Goal: Information Seeking & Learning: Learn about a topic

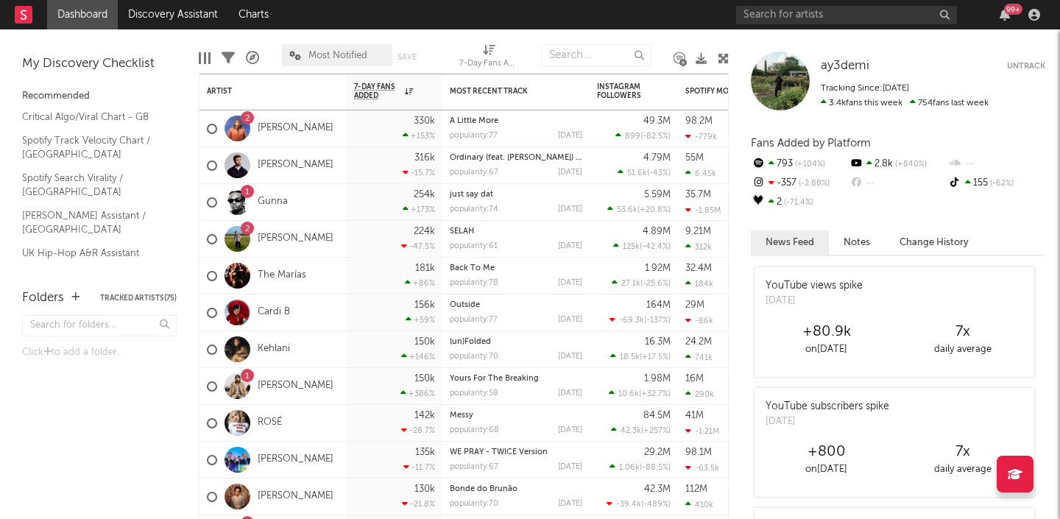
click at [1012, 16] on div "99 +" at bounding box center [1005, 15] width 22 height 12
click at [1006, 15] on icon "button" at bounding box center [1005, 15] width 10 height 12
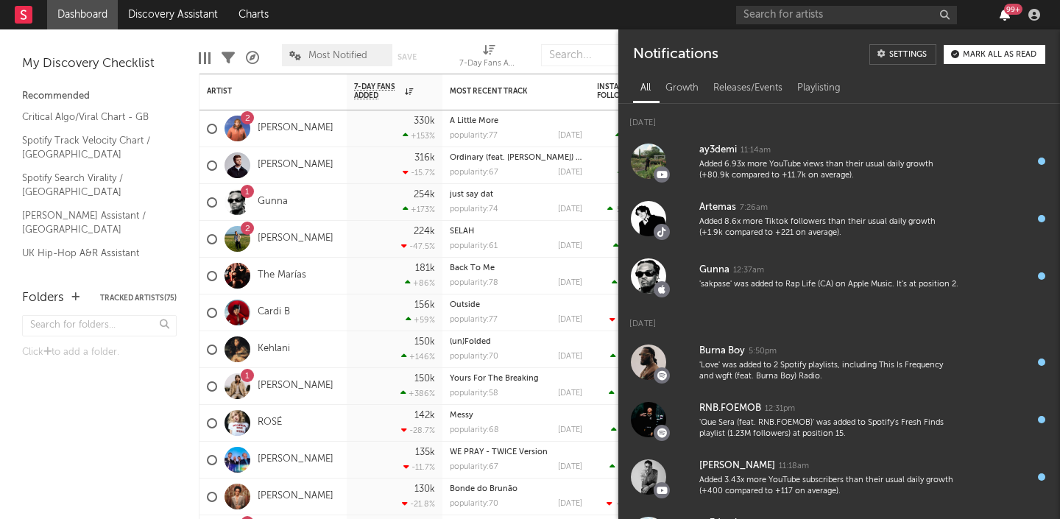
click at [1003, 17] on icon "button" at bounding box center [1005, 15] width 10 height 12
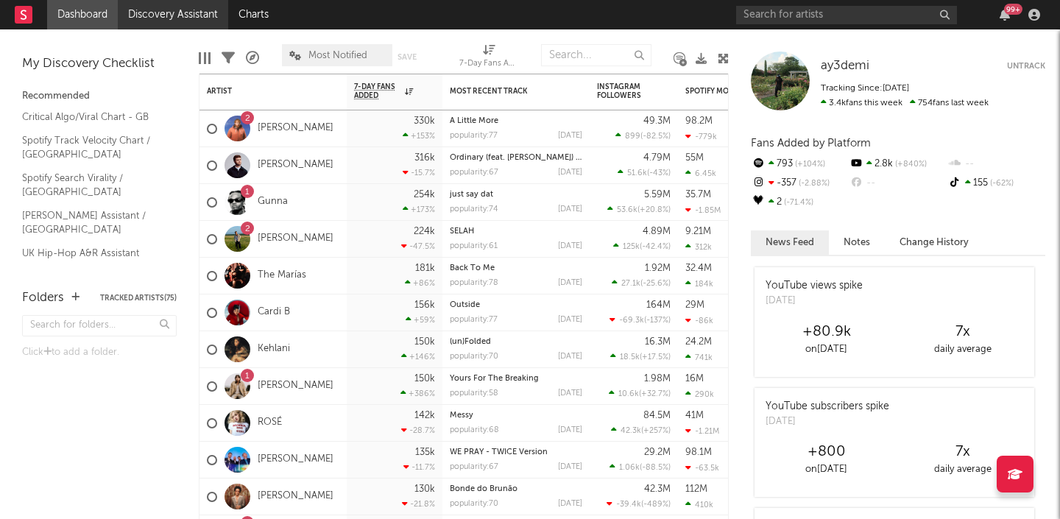
click at [173, 13] on link "Discovery Assistant" at bounding box center [173, 14] width 110 height 29
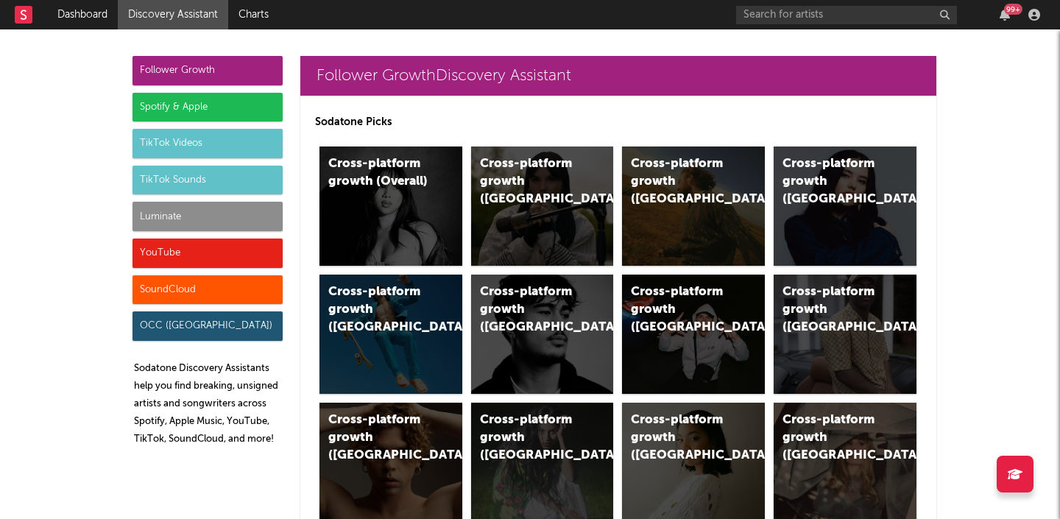
click at [186, 220] on div "Luminate" at bounding box center [208, 216] width 150 height 29
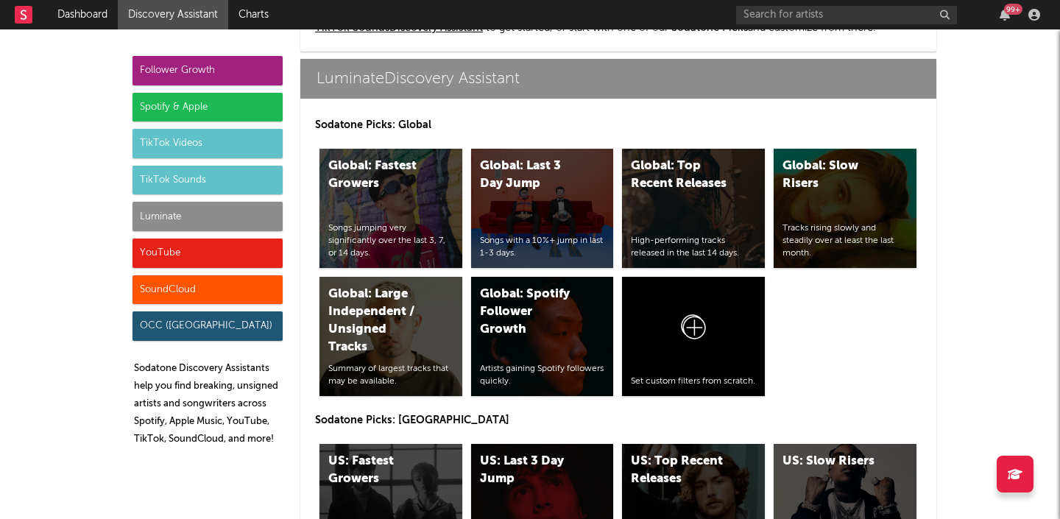
scroll to position [6541, 0]
click at [519, 199] on div "Global: Last 3 Day Jump Songs with a 10%+ jump in last 1-3 days." at bounding box center [542, 208] width 143 height 119
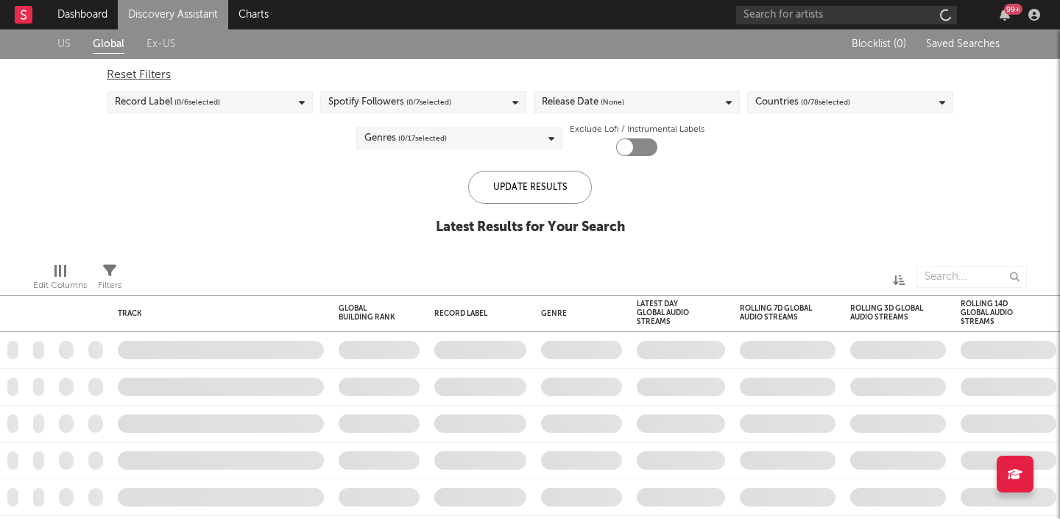
checkbox input "true"
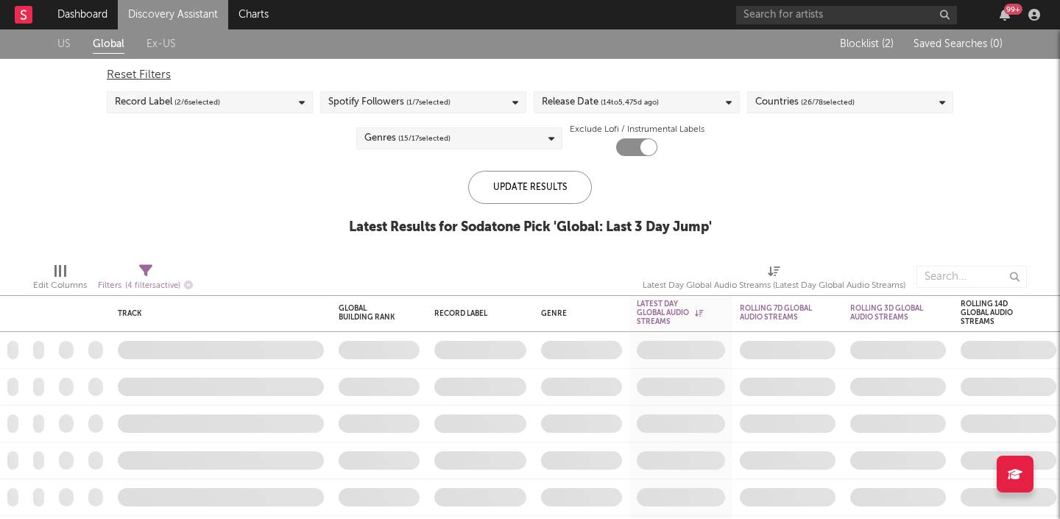
click at [252, 107] on div "Record Label ( 2 / 6 selected)" at bounding box center [210, 102] width 206 height 22
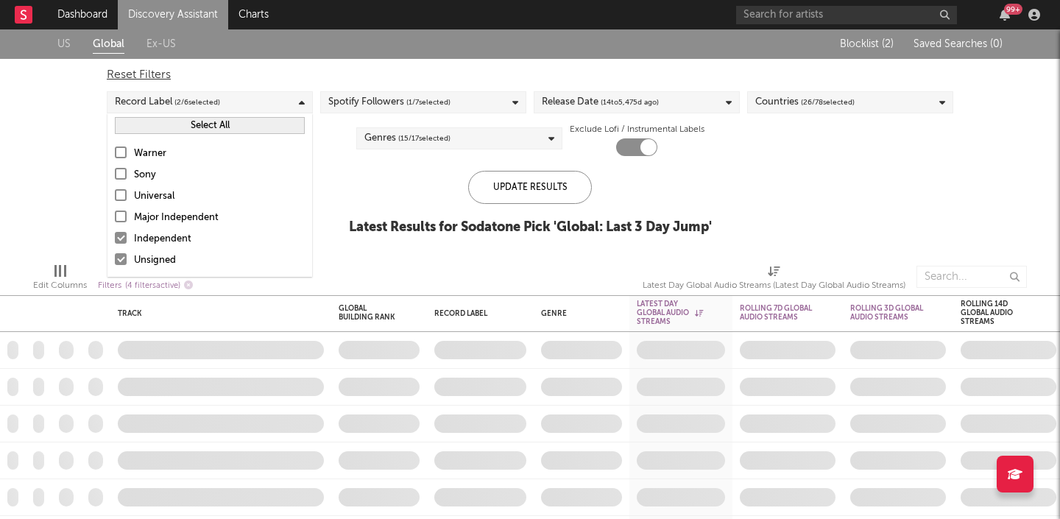
click at [360, 102] on div "Spotify Followers ( 1 / 7 selected)" at bounding box center [389, 102] width 122 height 18
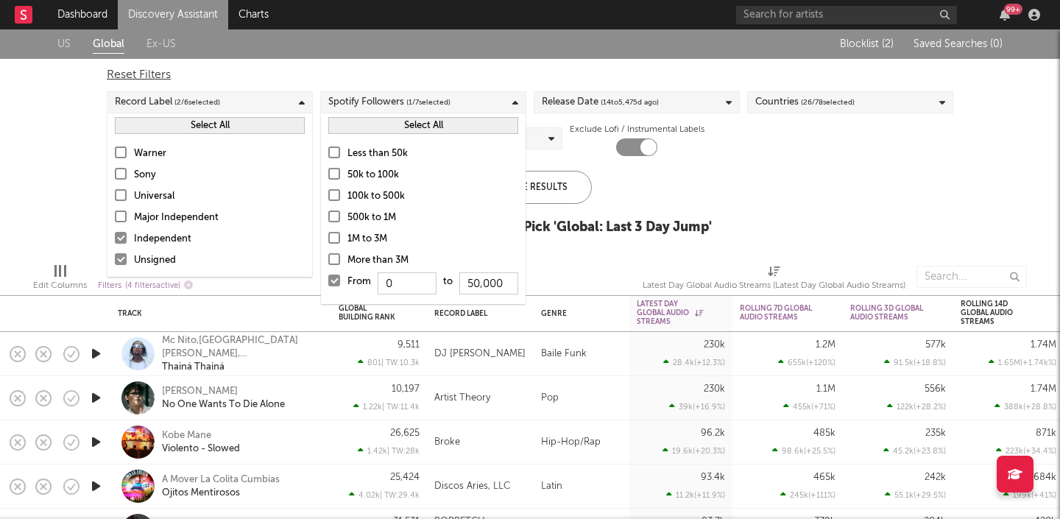
click at [394, 99] on div "Spotify Followers ( 1 / 7 selected)" at bounding box center [389, 102] width 122 height 18
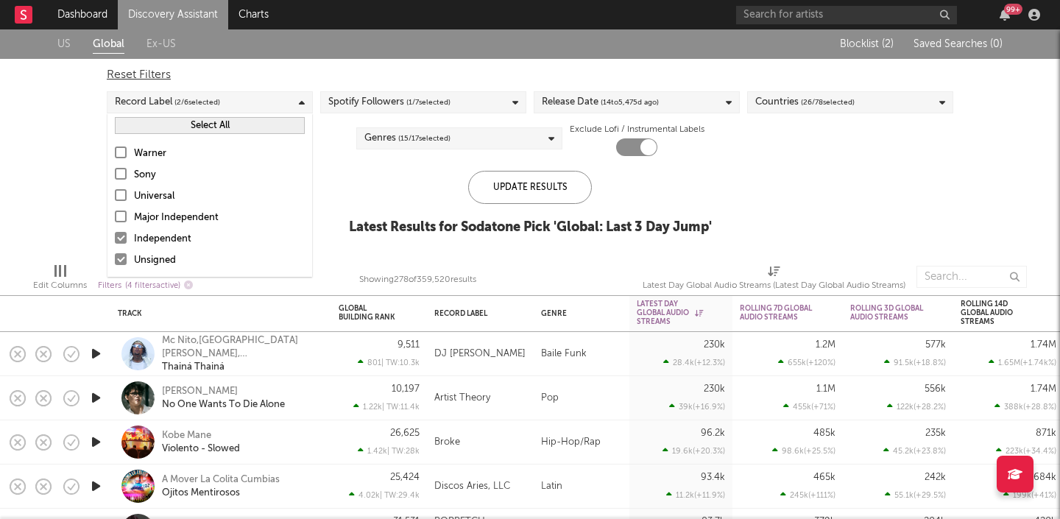
click at [467, 101] on div "Spotify Followers ( 1 / 7 selected)" at bounding box center [423, 102] width 206 height 22
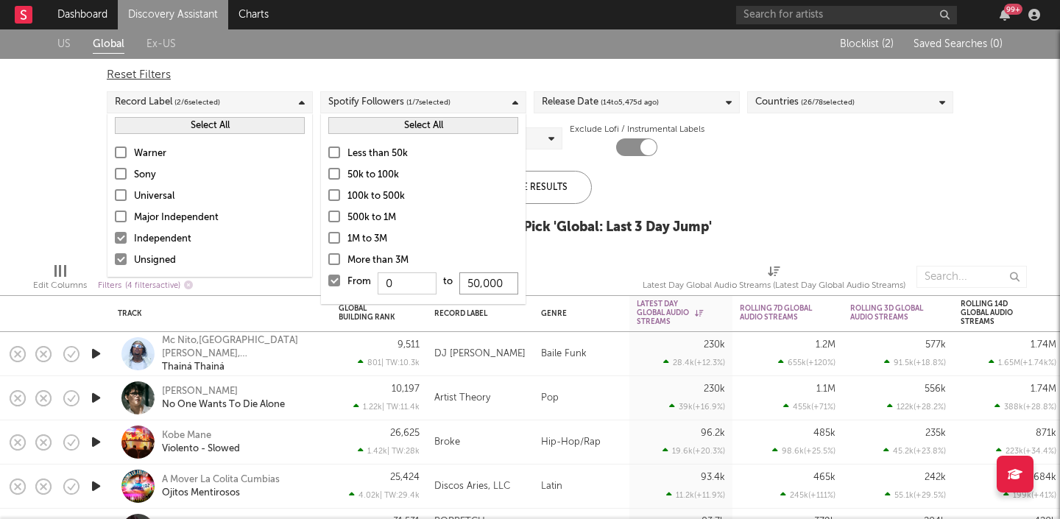
click at [473, 286] on input "50,000" at bounding box center [488, 283] width 59 height 22
type input "4"
type input "150,000"
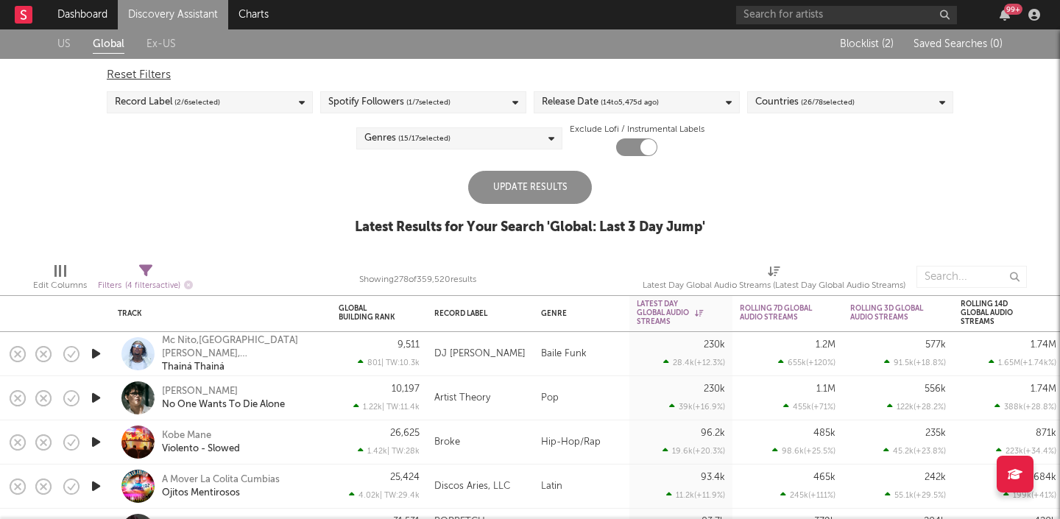
click at [702, 196] on div "Update Results Latest Results for Your Search ' Global: Last 3 Day Jump '" at bounding box center [530, 211] width 350 height 80
click at [685, 105] on div "Release Date ( 14 to [DATE])" at bounding box center [637, 102] width 206 height 22
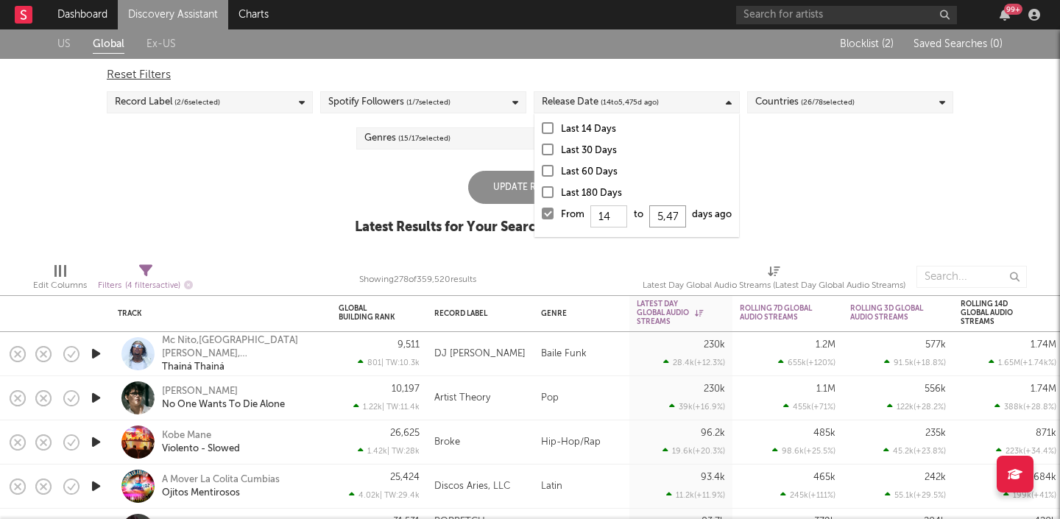
click at [676, 216] on input "5,475" at bounding box center [667, 216] width 37 height 22
type input "5"
type input "100"
click at [933, 197] on div "US Global Ex-US Blocklist ( 2 ) Saved Searches ( 0 ) Reset Filters Record Label…" at bounding box center [530, 140] width 1060 height 222
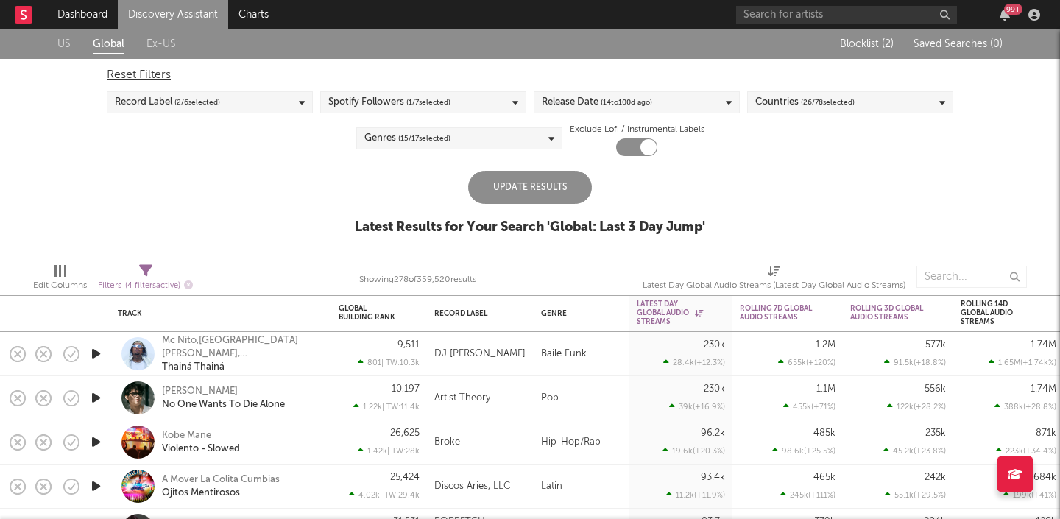
click at [527, 191] on div "Update Results" at bounding box center [530, 187] width 124 height 33
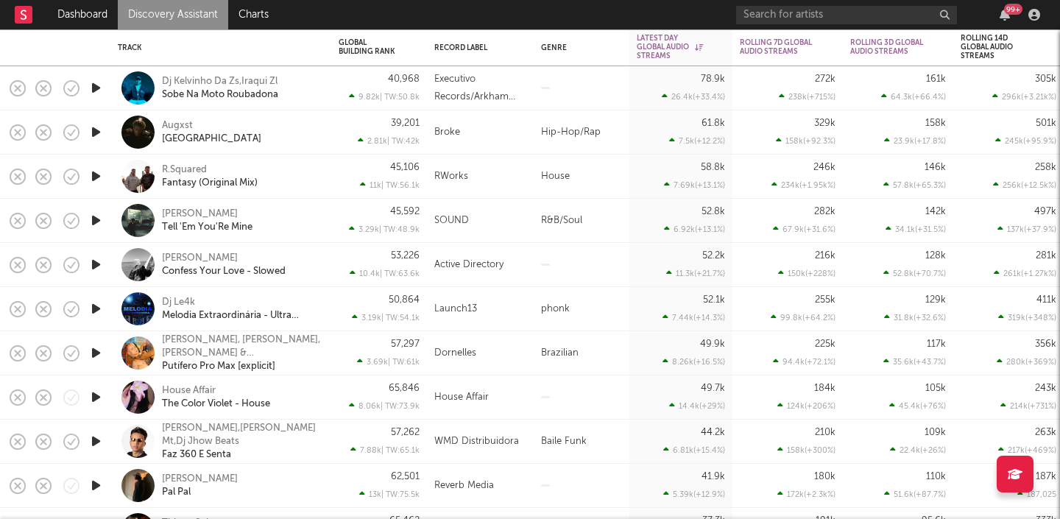
click at [88, 261] on icon "button" at bounding box center [95, 264] width 15 height 18
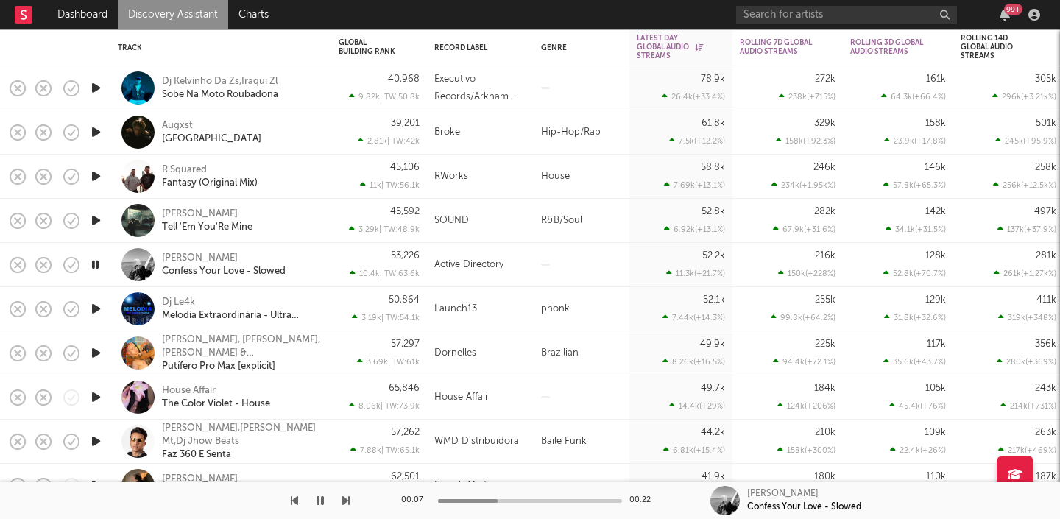
click at [110, 248] on div "[PERSON_NAME] Confess Your Love - Slowed" at bounding box center [220, 265] width 221 height 44
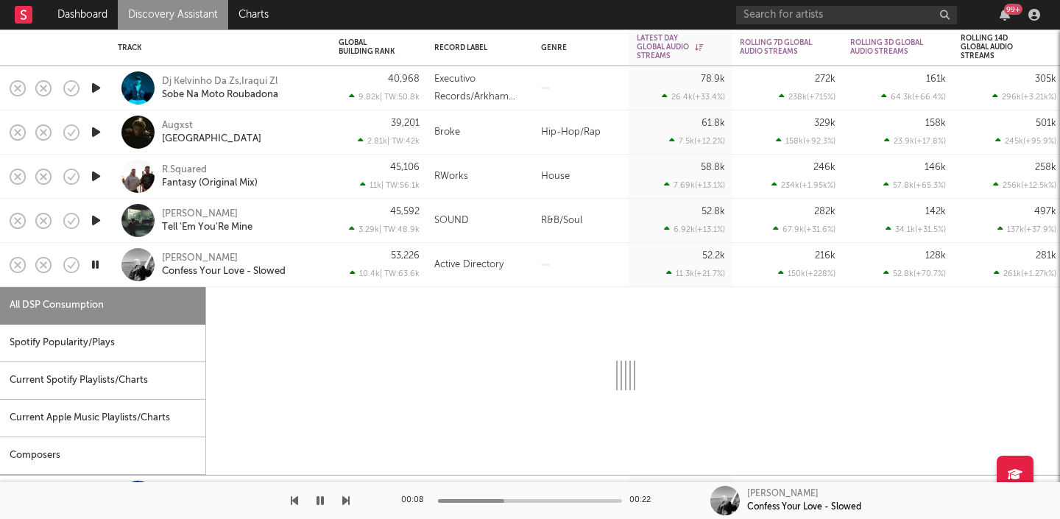
select select "1w"
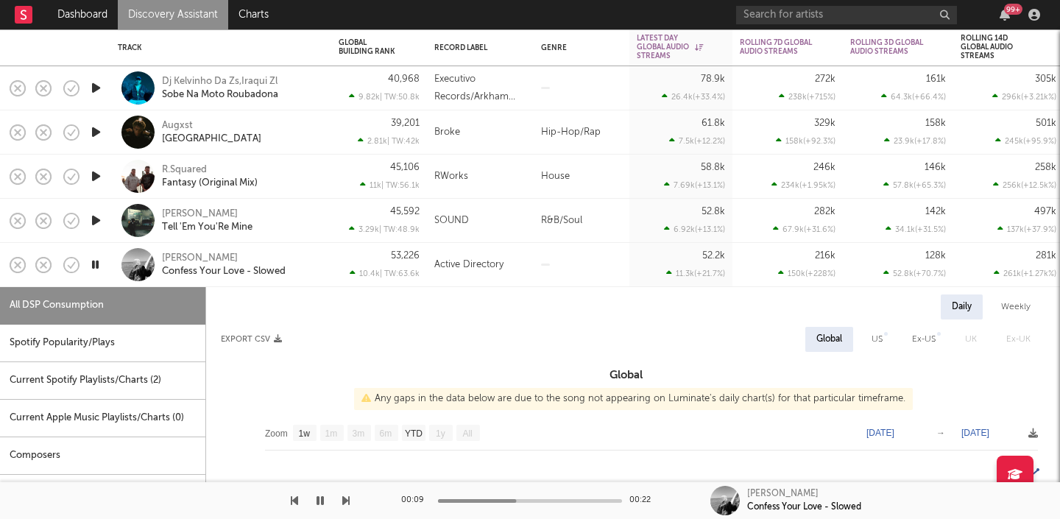
click at [276, 261] on div "[PERSON_NAME] Confess Your Love - Slowed" at bounding box center [241, 265] width 158 height 27
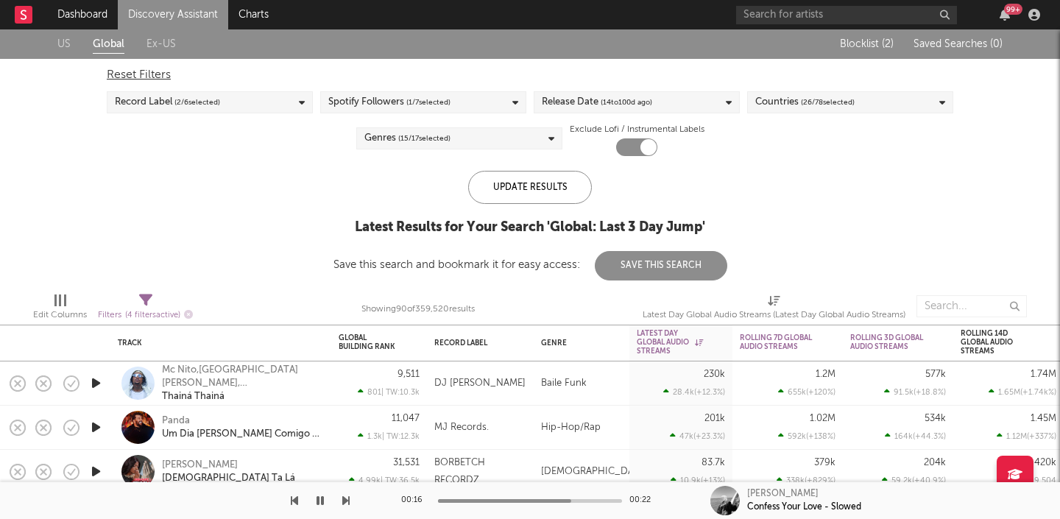
click at [269, 105] on div "Record Label ( 2 / 6 selected)" at bounding box center [210, 102] width 206 height 22
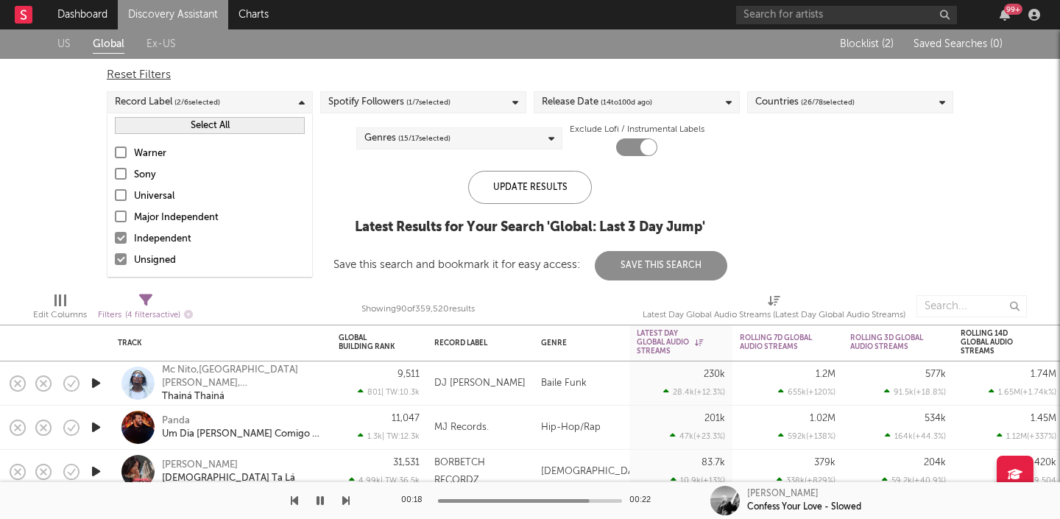
click at [123, 235] on div at bounding box center [121, 238] width 12 height 12
click at [115, 235] on input "Independent" at bounding box center [115, 239] width 0 height 18
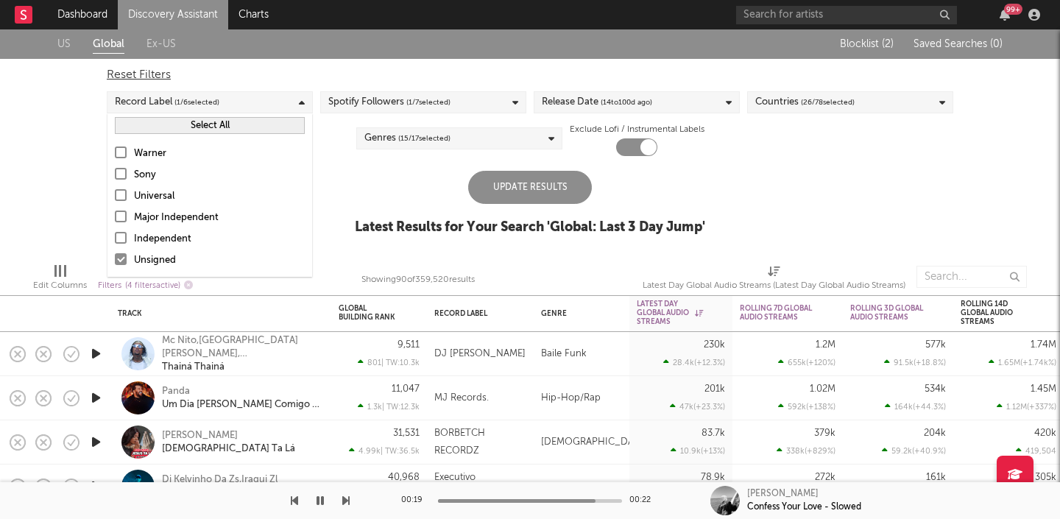
click at [120, 260] on div at bounding box center [121, 259] width 12 height 12
click at [115, 260] on input "Unsigned" at bounding box center [115, 261] width 0 height 18
click at [121, 257] on div at bounding box center [121, 259] width 12 height 12
click at [115, 257] on input "Unsigned" at bounding box center [115, 261] width 0 height 18
click at [121, 224] on label "Major Independent" at bounding box center [210, 218] width 190 height 18
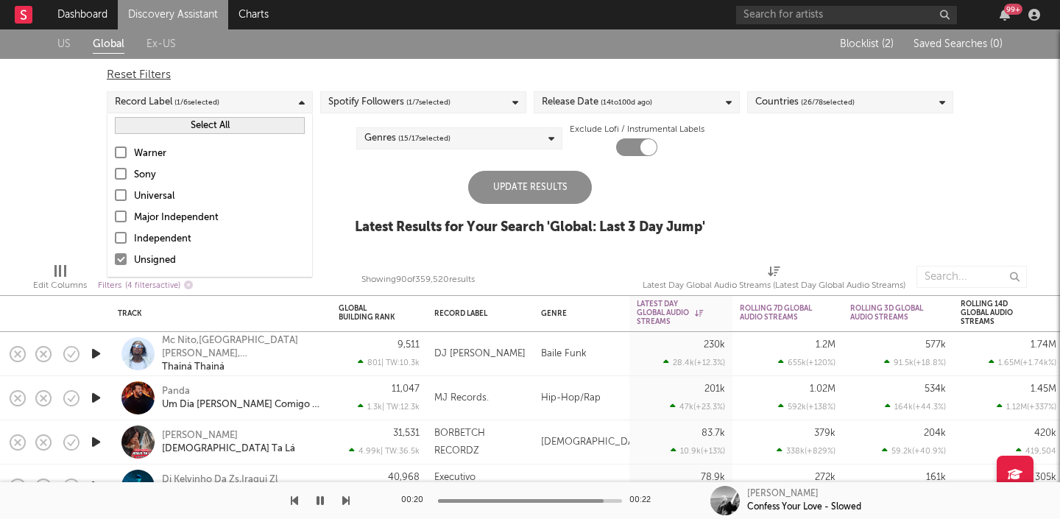
click at [115, 224] on input "Major Independent" at bounding box center [115, 218] width 0 height 18
click at [121, 236] on div at bounding box center [121, 238] width 12 height 12
click at [115, 236] on input "Independent" at bounding box center [115, 239] width 0 height 18
click at [121, 222] on label "Major Independent" at bounding box center [210, 218] width 190 height 18
click at [115, 222] on input "Major Independent" at bounding box center [115, 218] width 0 height 18
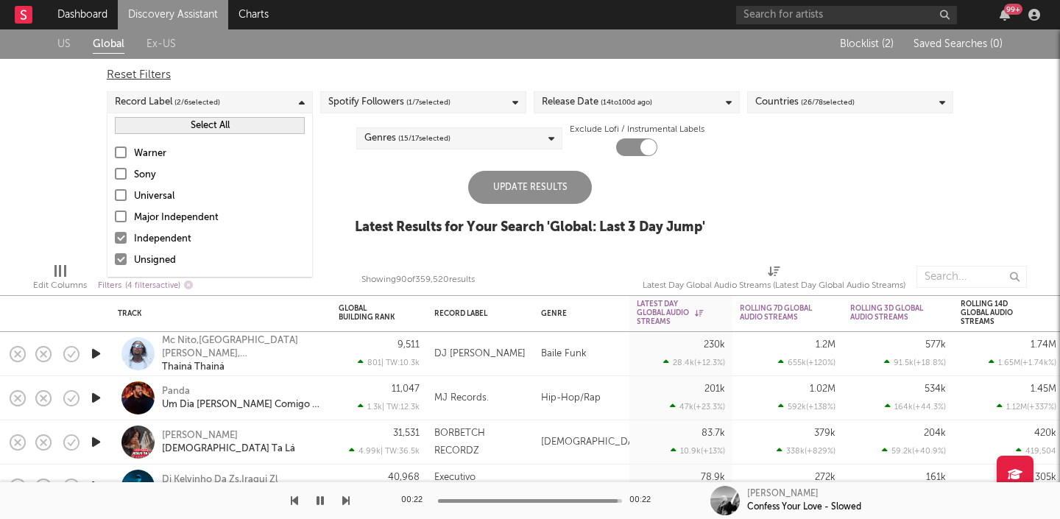
click at [529, 174] on div "Update Results" at bounding box center [530, 187] width 124 height 33
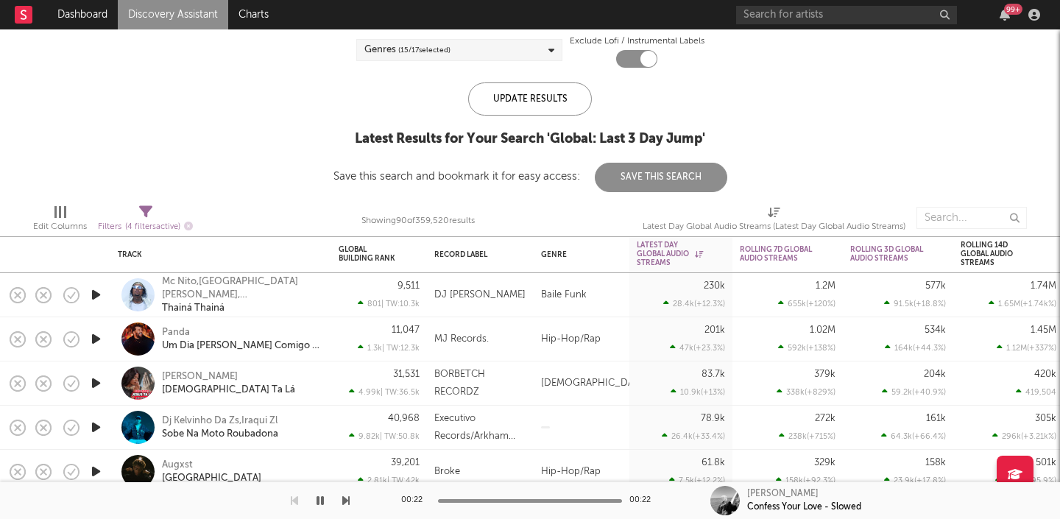
click at [96, 295] on icon "button" at bounding box center [95, 295] width 15 height 18
click at [95, 336] on icon "button" at bounding box center [95, 339] width 15 height 18
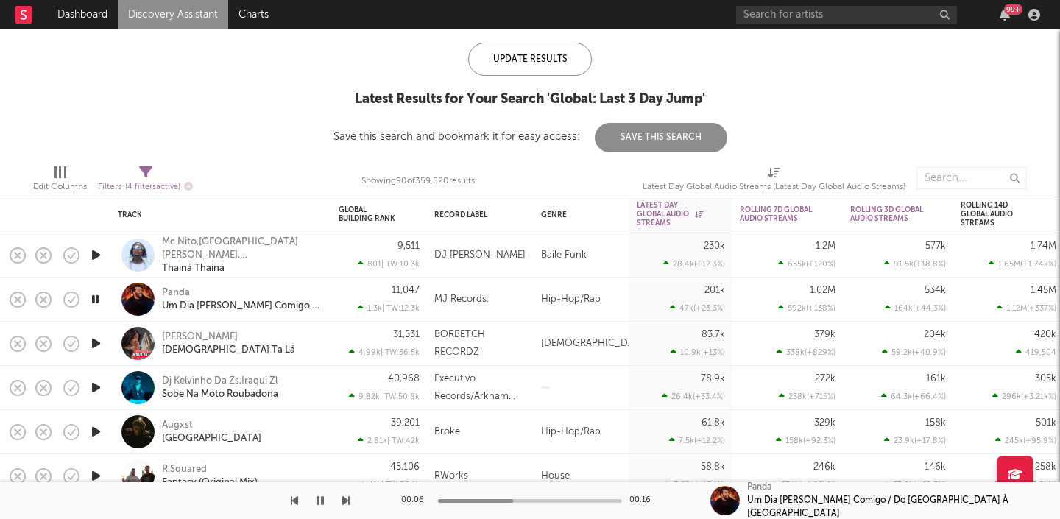
click at [317, 498] on icon "button" at bounding box center [320, 501] width 7 height 12
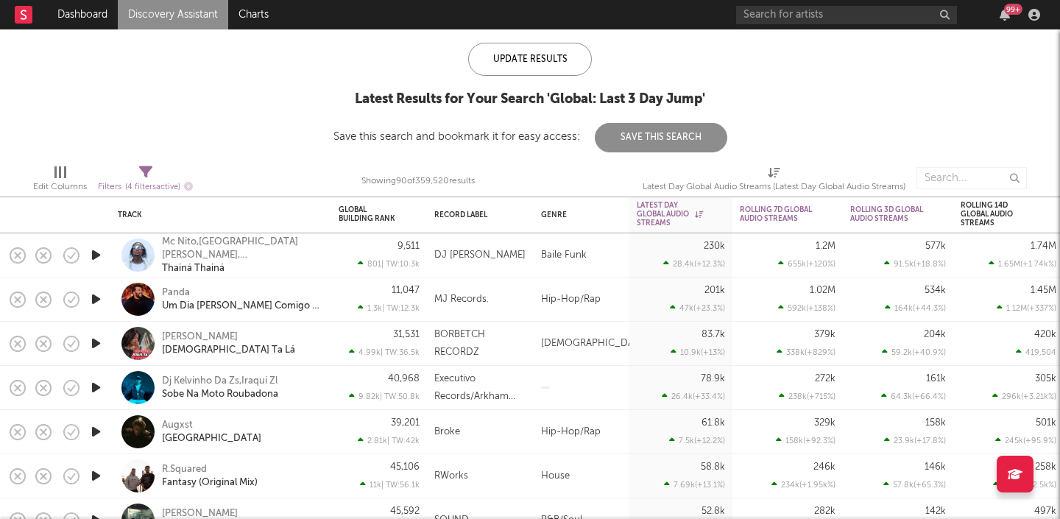
click at [98, 248] on icon "button" at bounding box center [95, 255] width 15 height 18
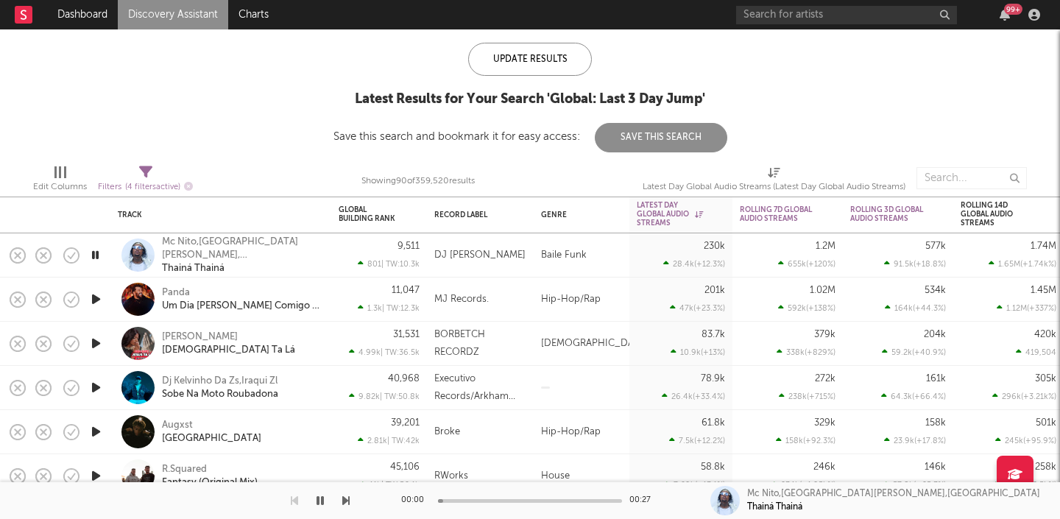
click at [317, 497] on icon "button" at bounding box center [320, 501] width 7 height 12
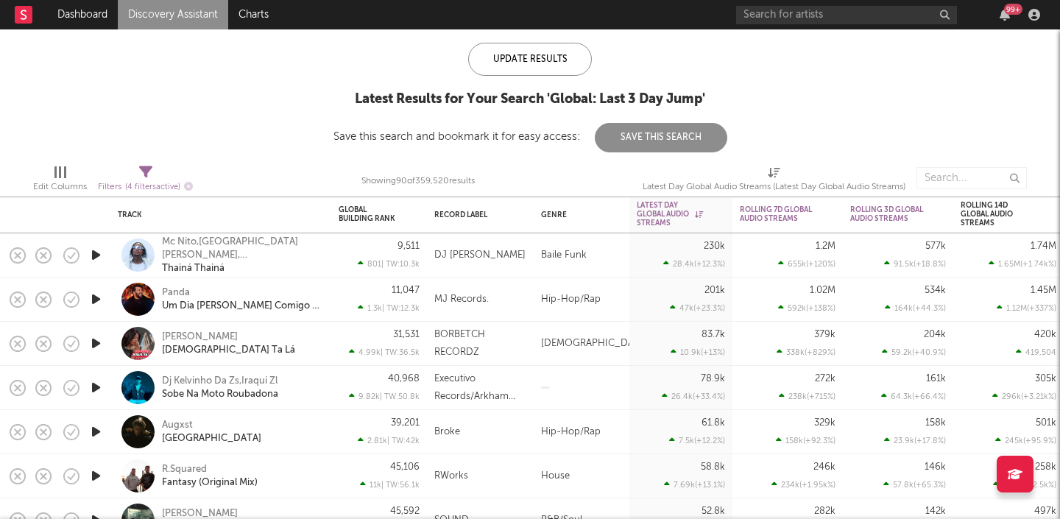
click at [92, 354] on div at bounding box center [95, 344] width 29 height 44
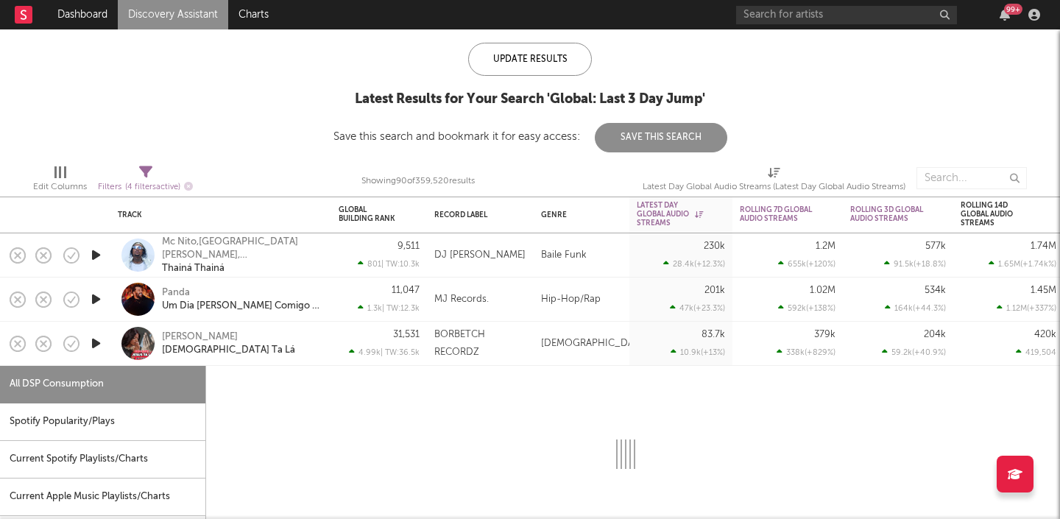
select select "1w"
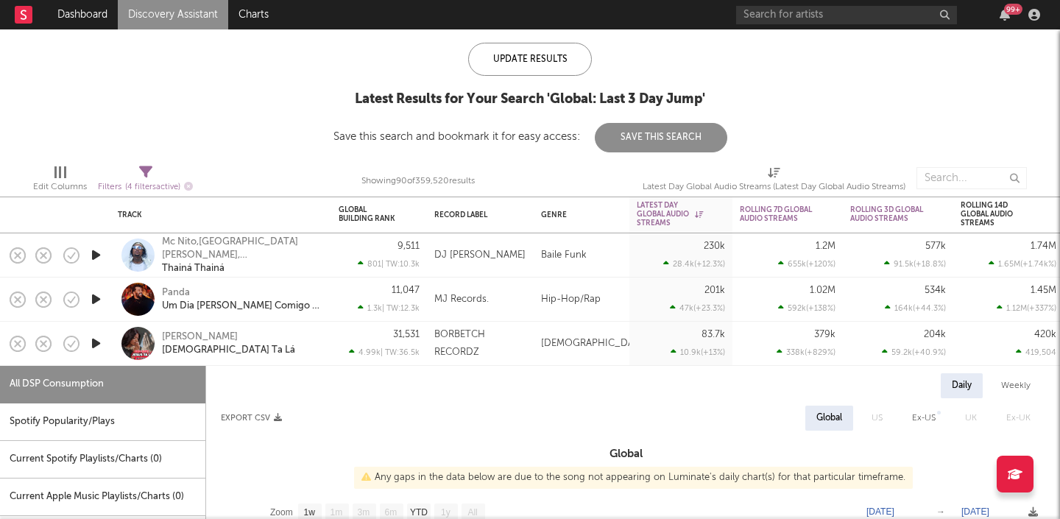
click at [116, 345] on div "[PERSON_NAME] [PERSON_NAME] Ta Lá" at bounding box center [220, 344] width 221 height 44
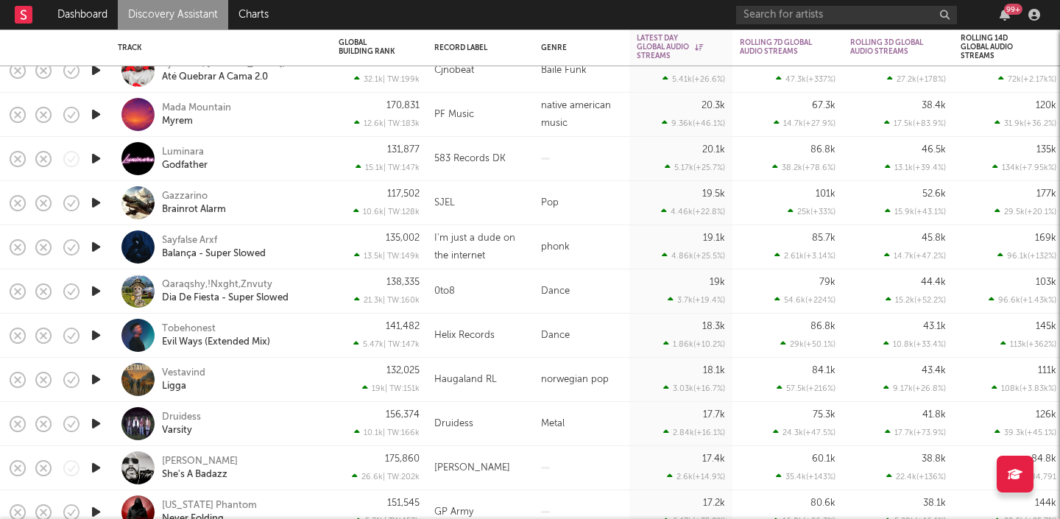
click at [94, 165] on icon "button" at bounding box center [95, 158] width 15 height 18
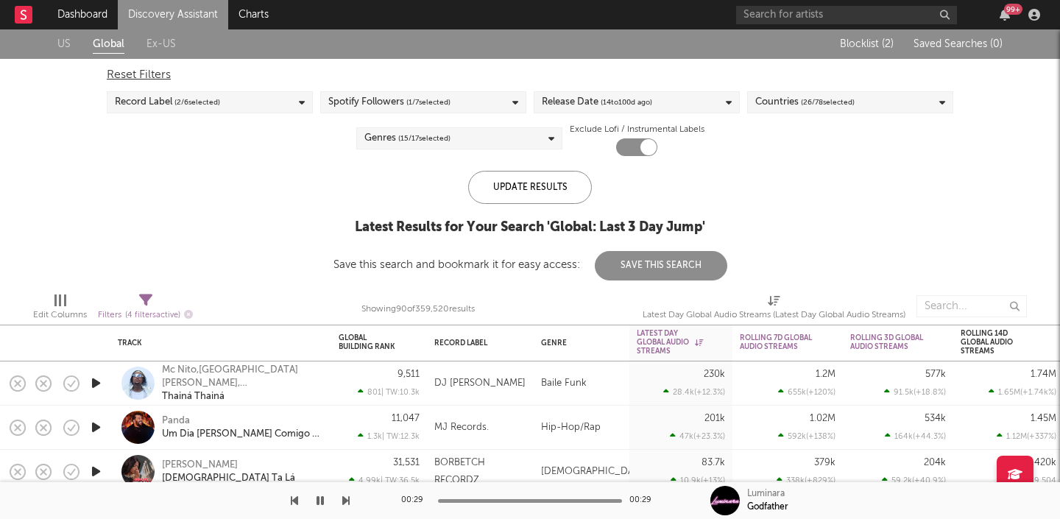
click at [66, 41] on link "US" at bounding box center [63, 44] width 13 height 18
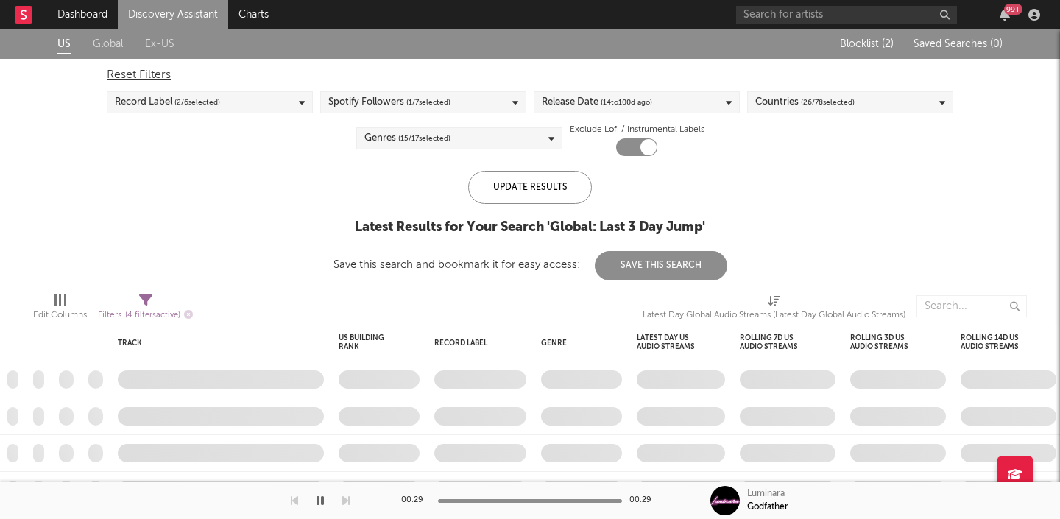
checkbox input "false"
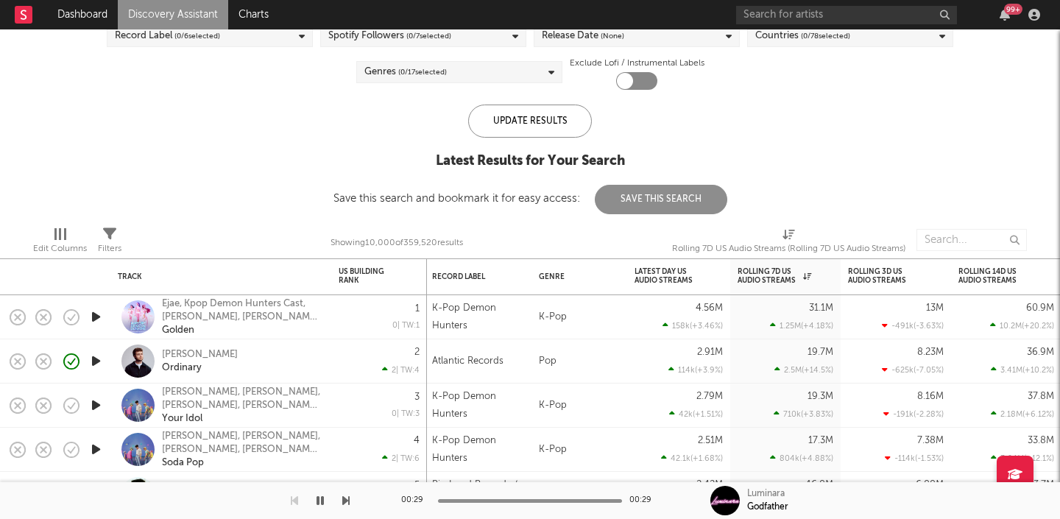
click at [95, 355] on icon "button" at bounding box center [95, 361] width 15 height 18
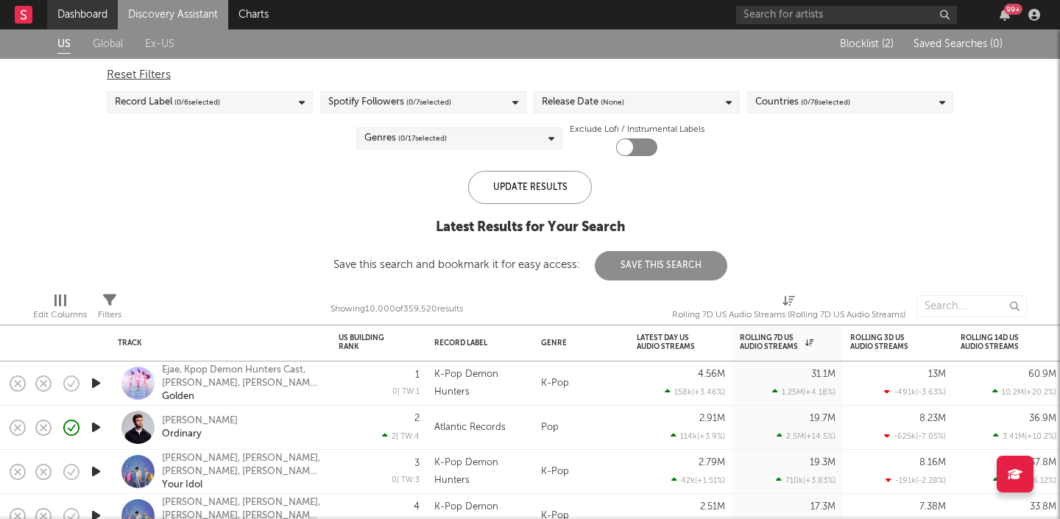
click at [89, 10] on link "Dashboard" at bounding box center [82, 14] width 71 height 29
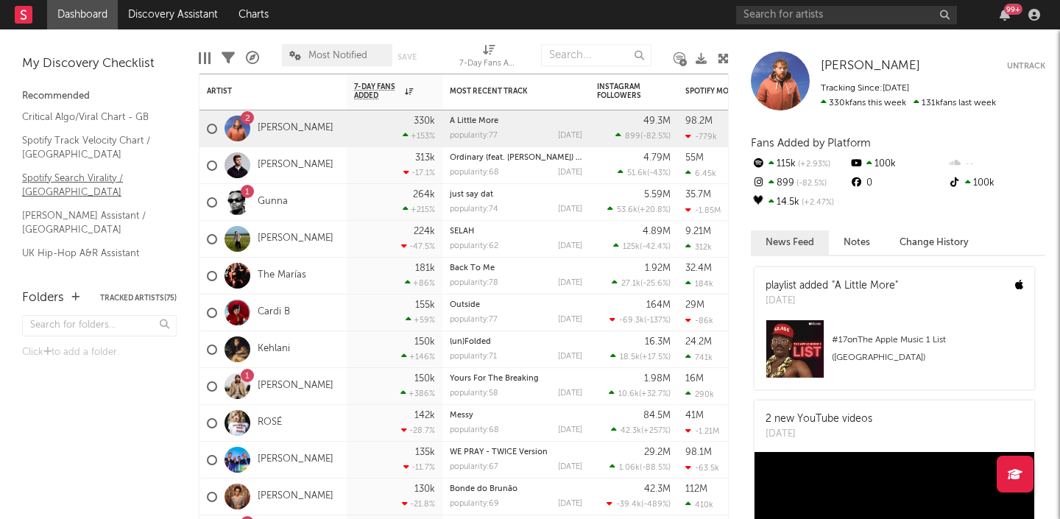
click at [96, 174] on link "Spotify Search Virality / [GEOGRAPHIC_DATA]" at bounding box center [92, 185] width 140 height 30
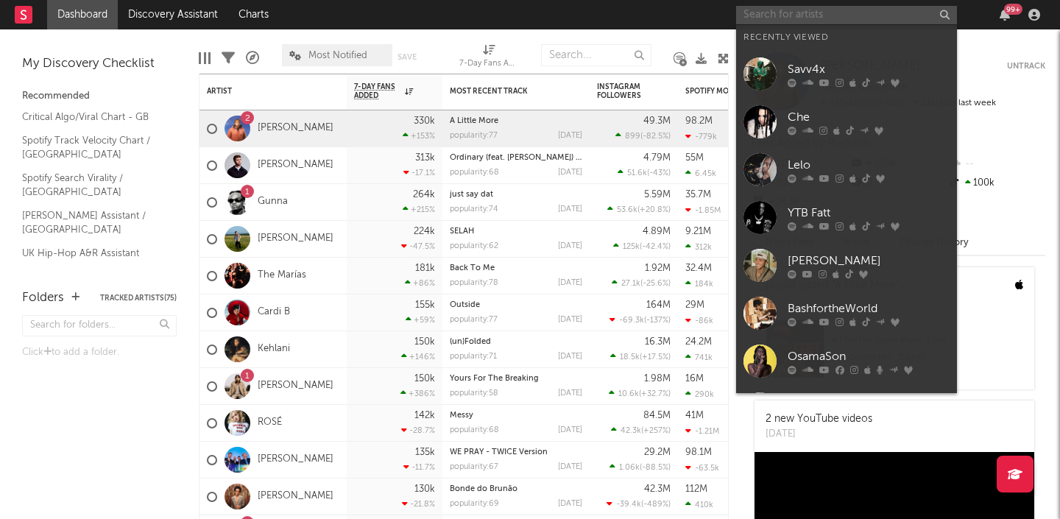
click at [808, 24] on input "text" at bounding box center [846, 15] width 221 height 18
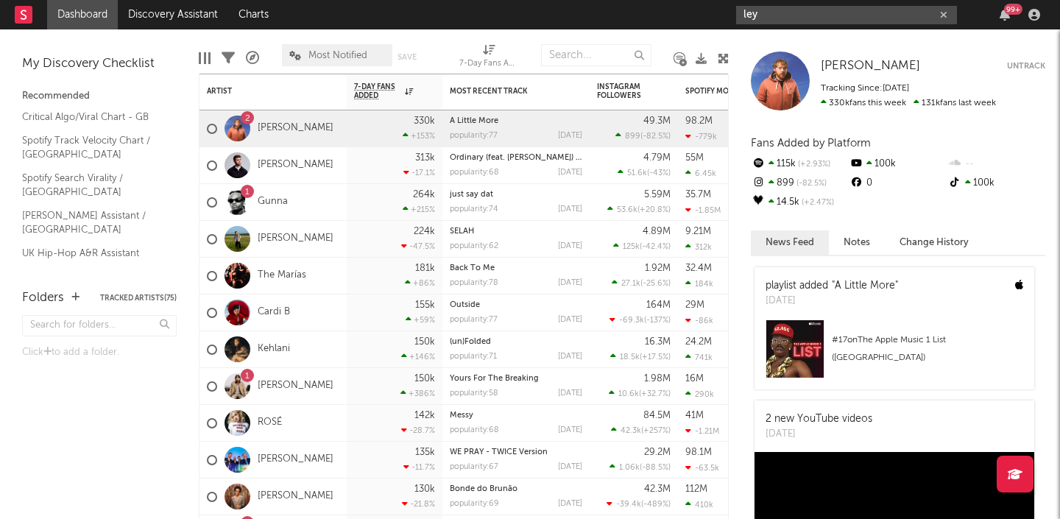
type input "ley"
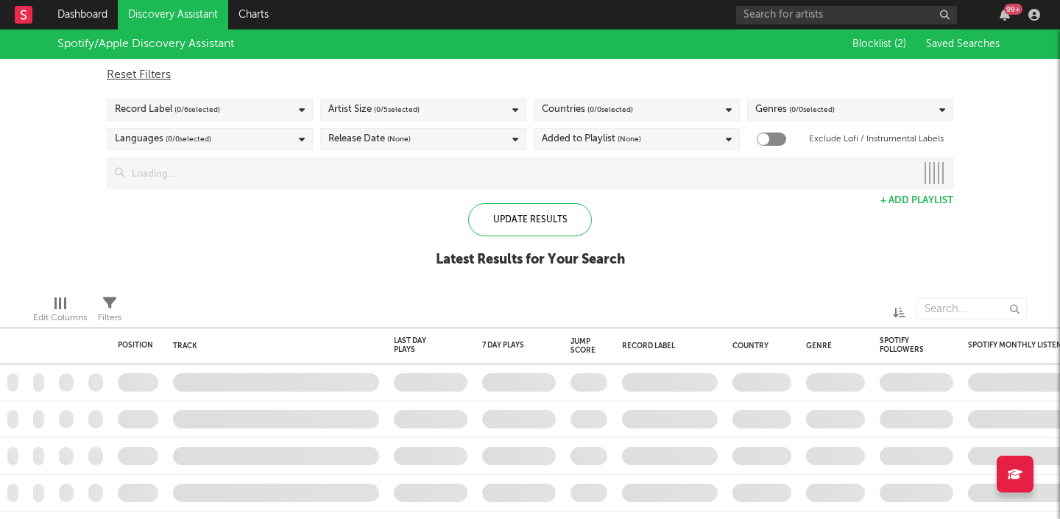
checkbox input "true"
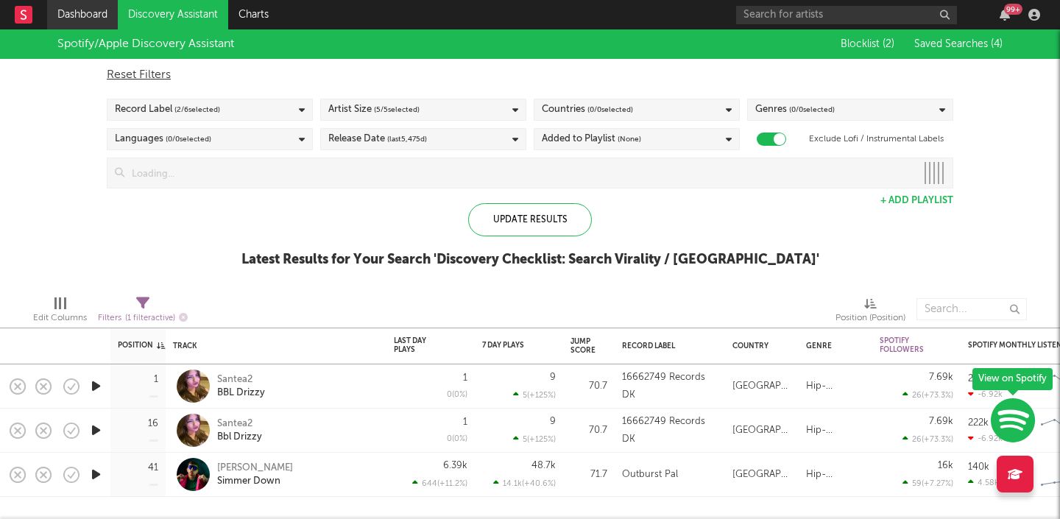
click at [92, 11] on link "Dashboard" at bounding box center [82, 14] width 71 height 29
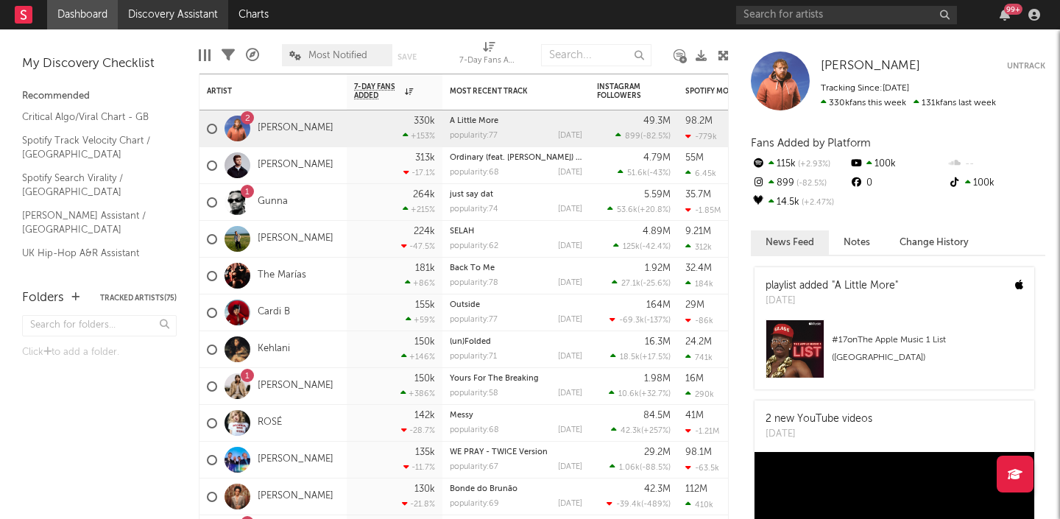
click at [179, 4] on link "Discovery Assistant" at bounding box center [173, 14] width 110 height 29
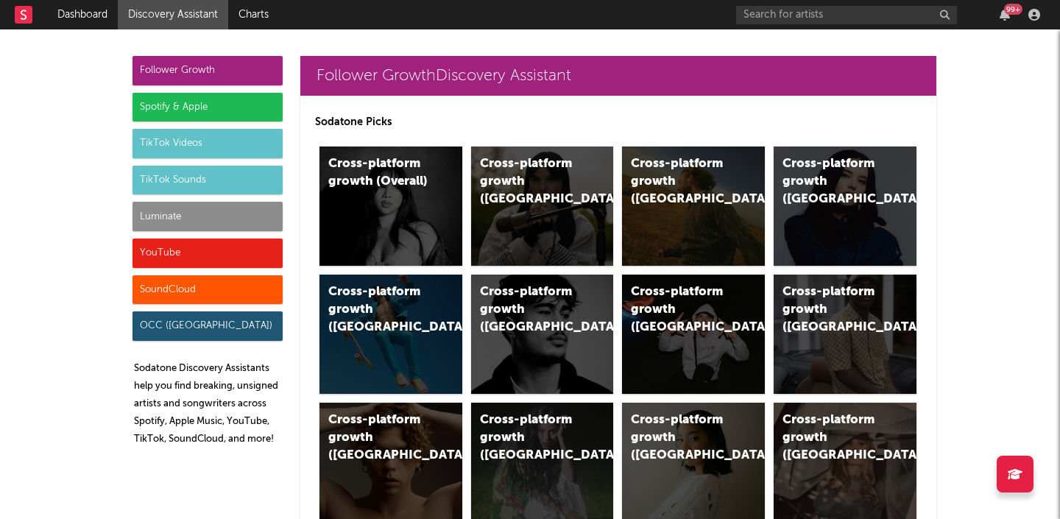
click at [218, 107] on div "Spotify & Apple" at bounding box center [208, 107] width 150 height 29
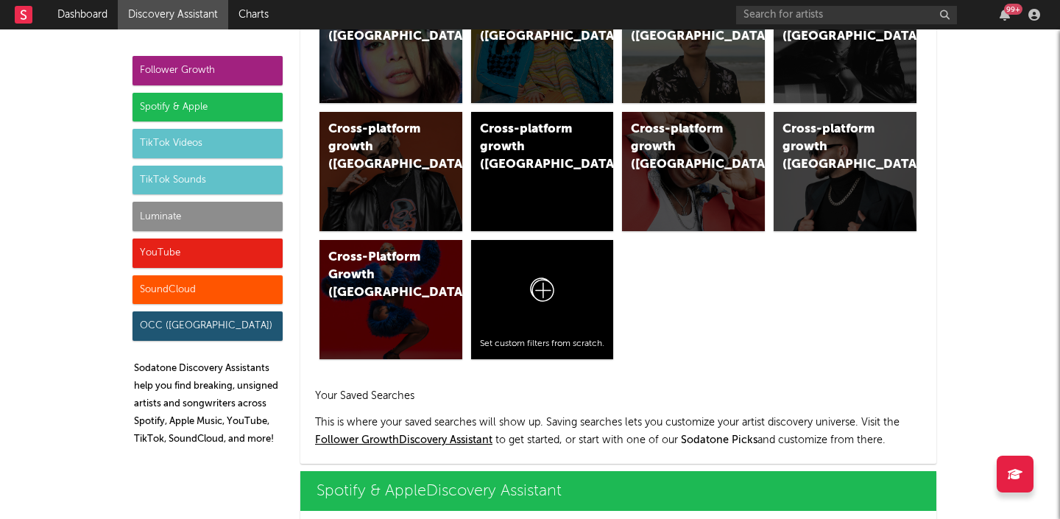
scroll to position [1472, 0]
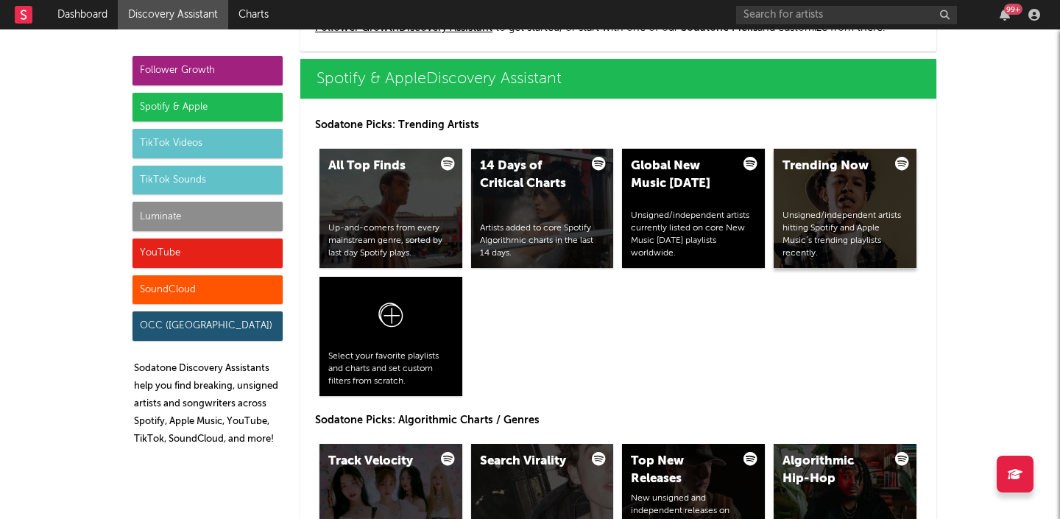
click at [801, 179] on div "Trending Now Unsigned/independent artists hitting Spotify and Apple Music’s tre…" at bounding box center [845, 208] width 143 height 119
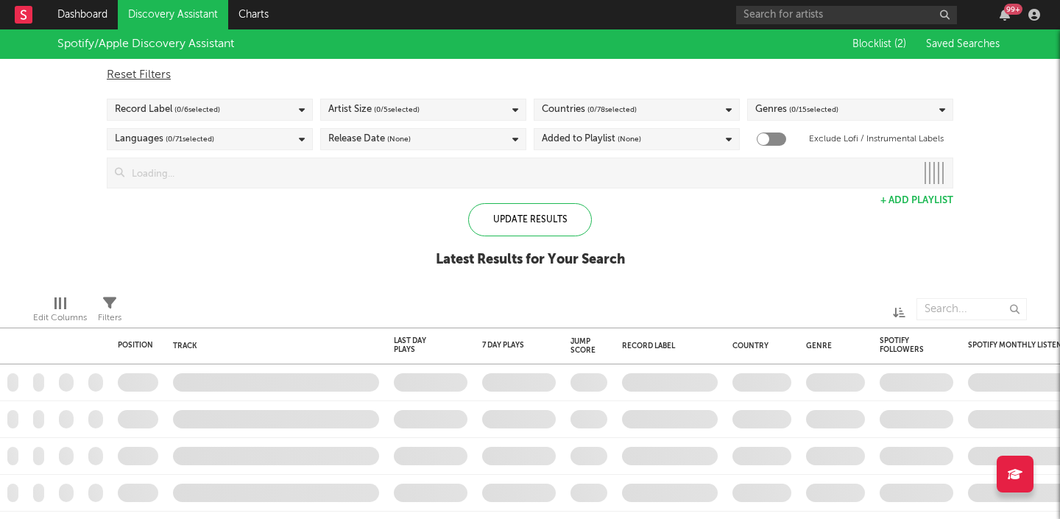
checkbox input "true"
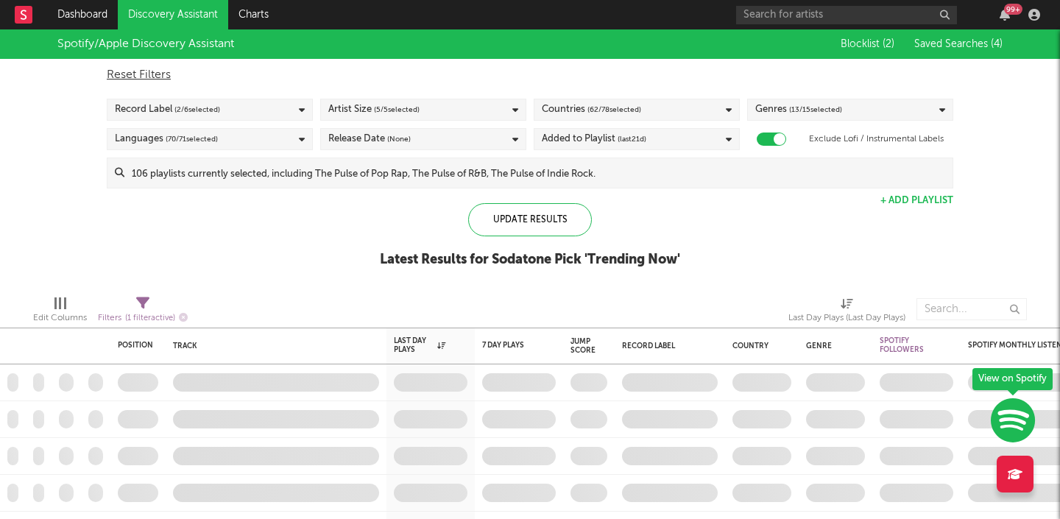
click at [271, 95] on div "Reset Filters Record Label ( 2 / 6 selected) Artist Size ( 5 / 5 selected) Coun…" at bounding box center [529, 124] width 861 height 130
click at [594, 103] on span "( 62 / 78 selected)" at bounding box center [614, 110] width 54 height 18
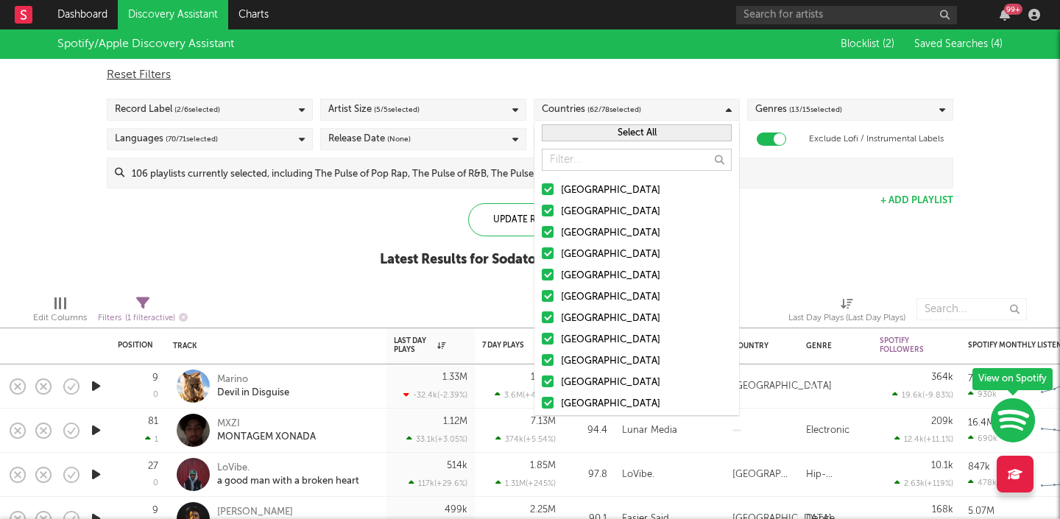
click at [620, 131] on button "Select All" at bounding box center [637, 132] width 190 height 17
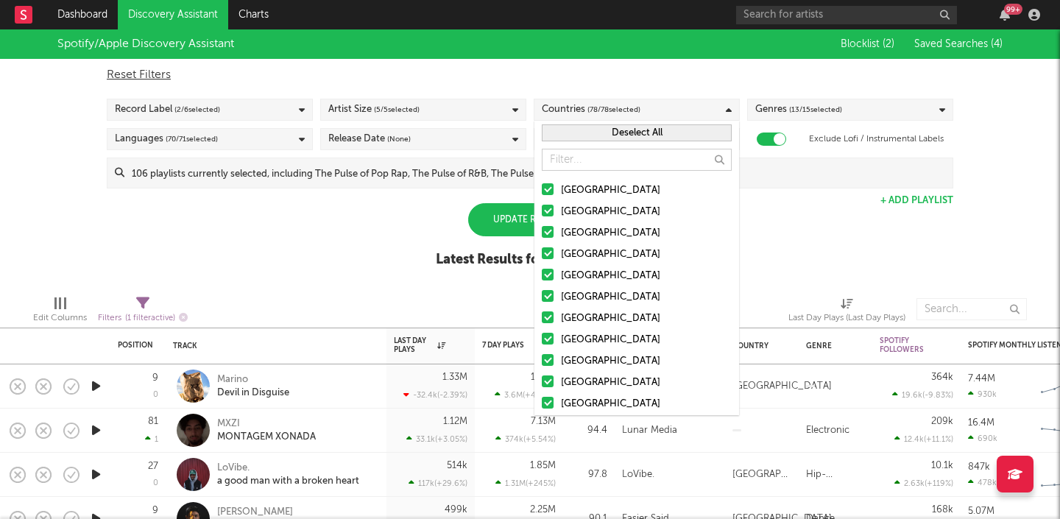
click at [620, 131] on button "Deselect All" at bounding box center [637, 132] width 190 height 17
click at [548, 189] on div at bounding box center [548, 189] width 12 height 12
click at [542, 189] on input "[GEOGRAPHIC_DATA]" at bounding box center [542, 191] width 0 height 18
click at [547, 211] on div at bounding box center [548, 211] width 12 height 12
click at [542, 211] on input "Australia" at bounding box center [542, 212] width 0 height 18
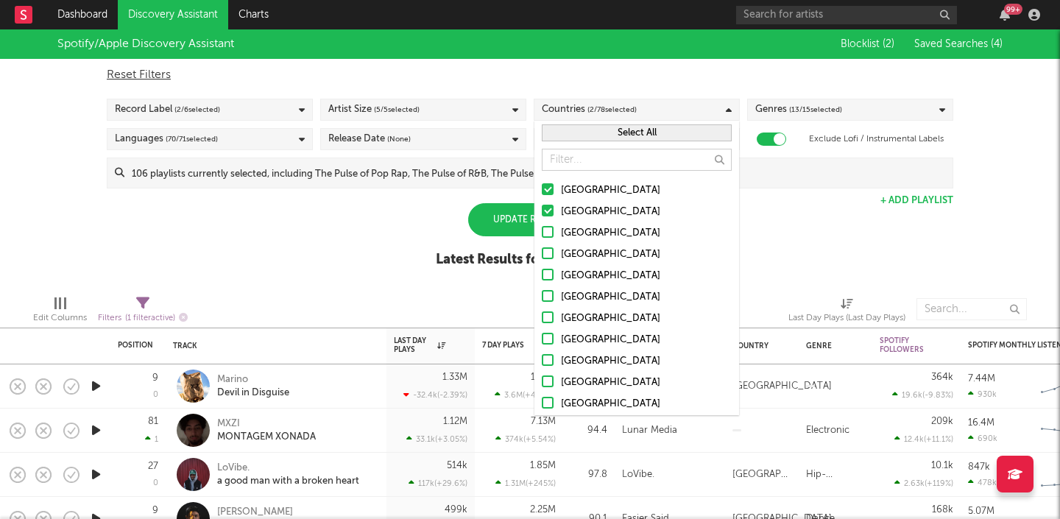
click at [547, 227] on div at bounding box center [548, 232] width 12 height 12
click at [542, 227] on input "[GEOGRAPHIC_DATA]" at bounding box center [542, 234] width 0 height 18
click at [547, 250] on div at bounding box center [548, 253] width 12 height 12
click at [542, 250] on input "[GEOGRAPHIC_DATA]" at bounding box center [542, 255] width 0 height 18
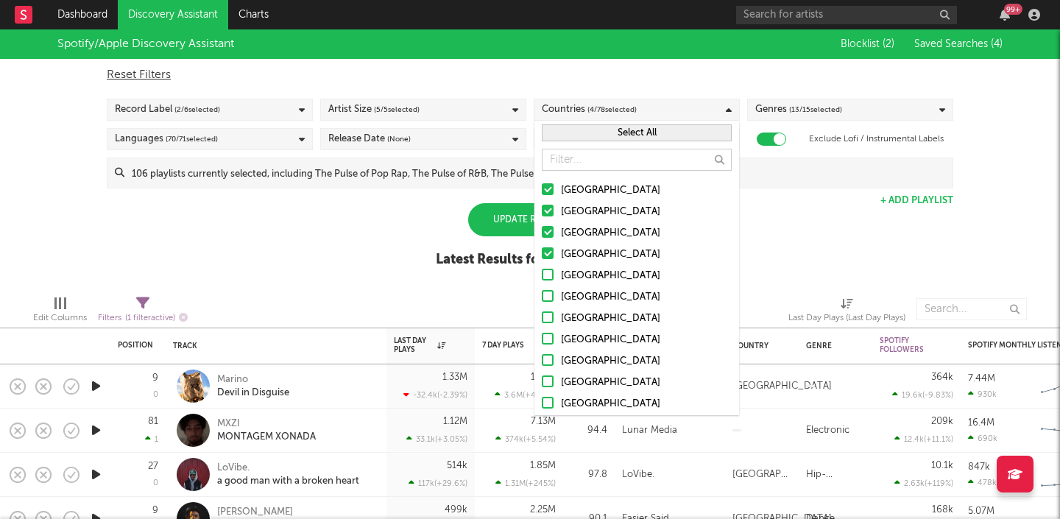
click at [763, 233] on div "Spotify/Apple Discovery Assistant Blocklist ( 2 ) Saved Searches ( 4 ) Reset Fi…" at bounding box center [530, 156] width 1060 height 254
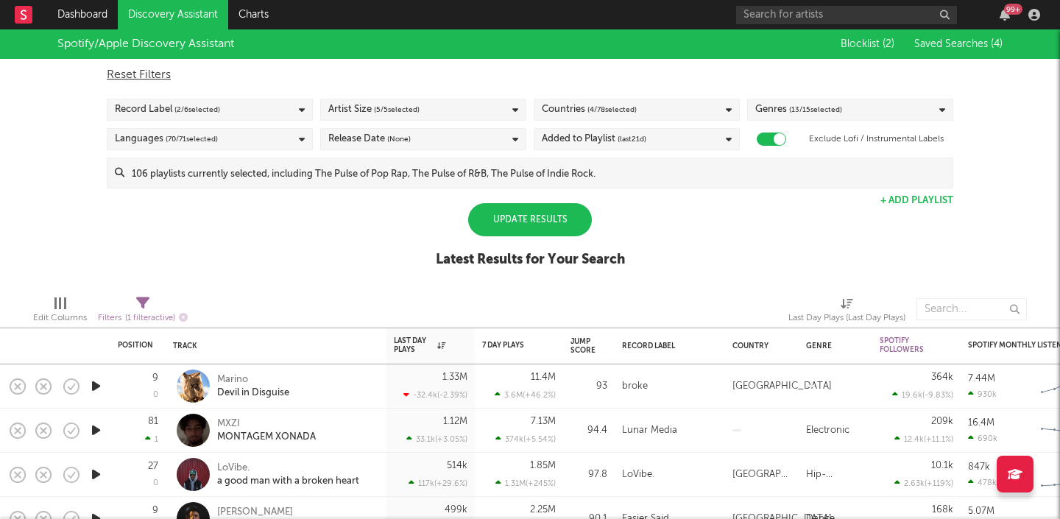
click at [519, 221] on div "Update Results" at bounding box center [530, 219] width 124 height 33
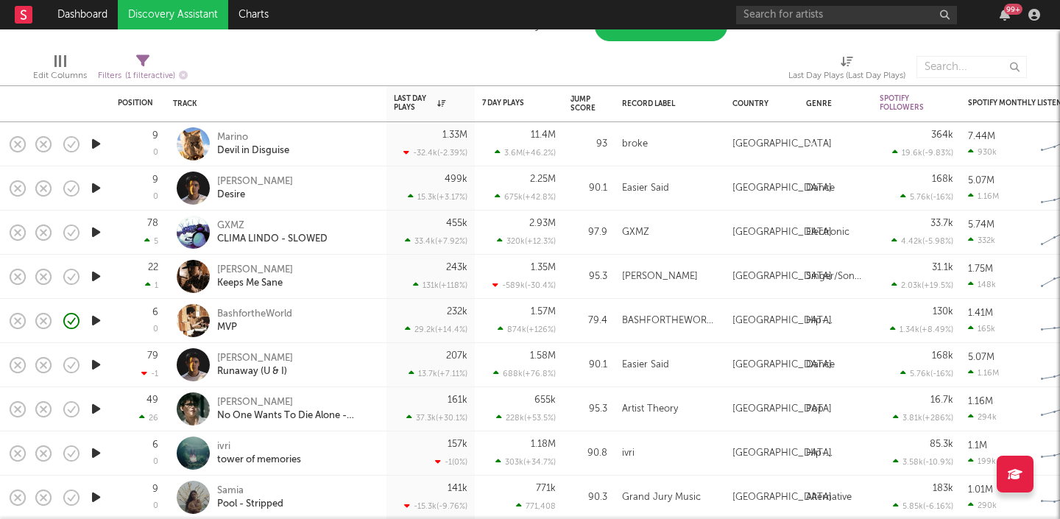
click at [91, 183] on icon "button" at bounding box center [95, 188] width 15 height 18
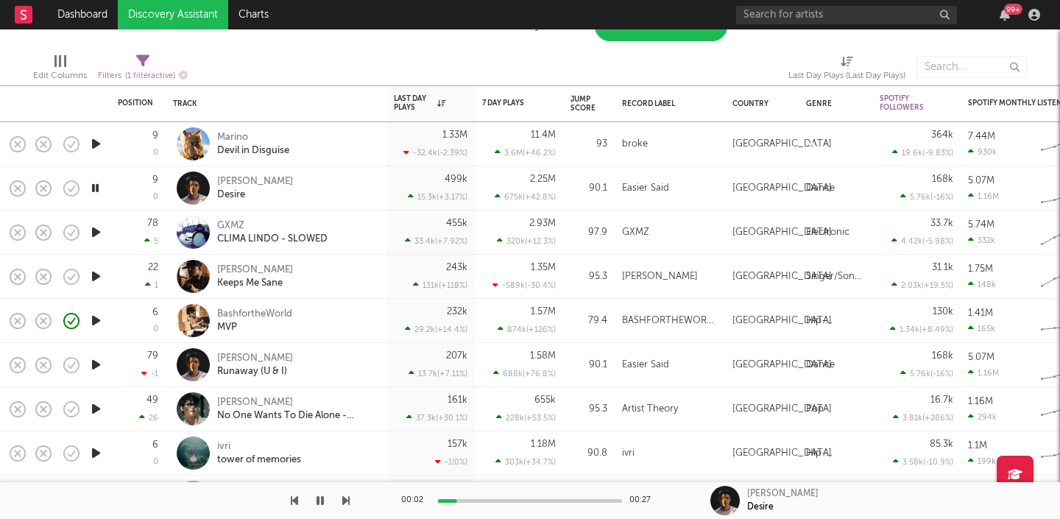
click at [93, 186] on icon "button" at bounding box center [95, 188] width 14 height 18
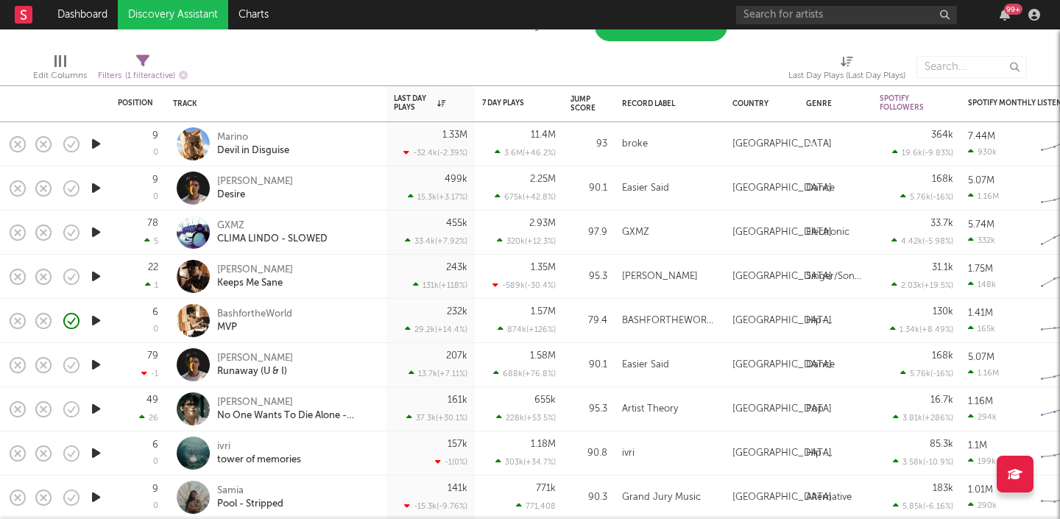
click at [98, 235] on icon "button" at bounding box center [95, 232] width 15 height 18
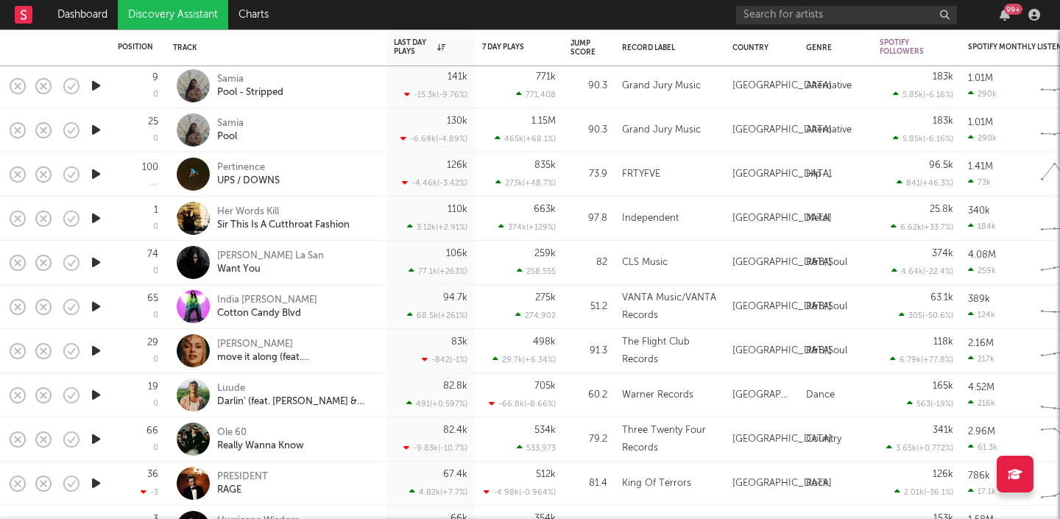
click at [99, 216] on icon "button" at bounding box center [95, 218] width 15 height 18
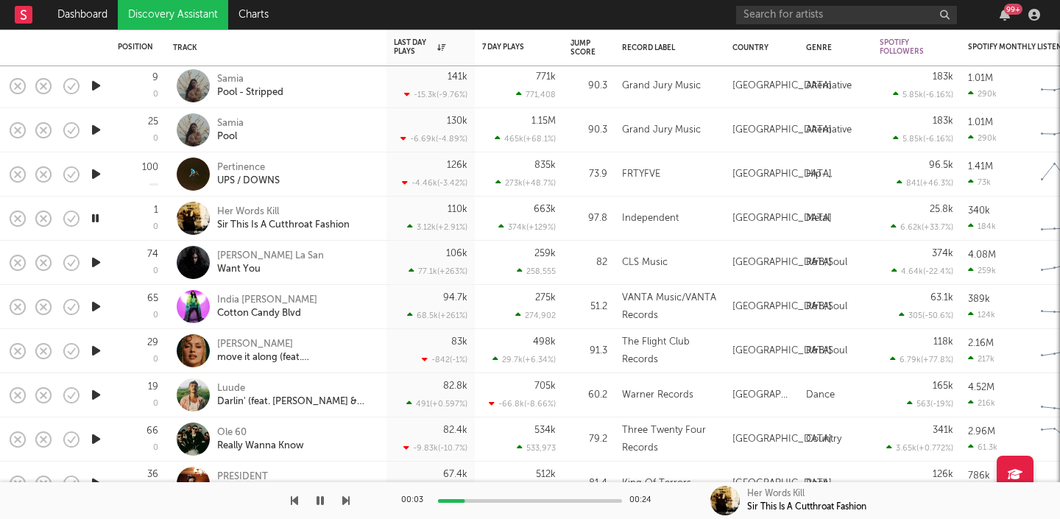
click at [99, 216] on icon "button" at bounding box center [95, 218] width 14 height 18
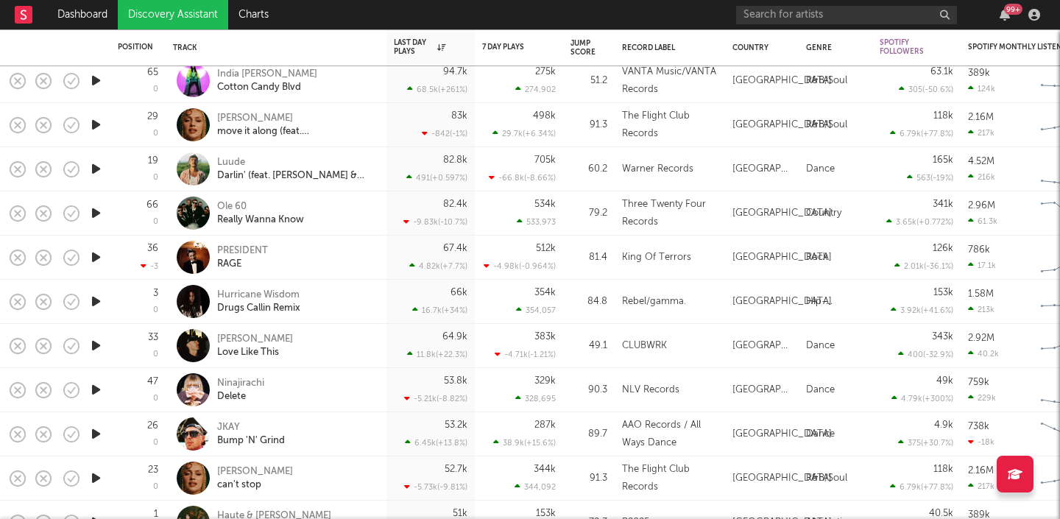
click at [101, 211] on icon "button" at bounding box center [95, 213] width 15 height 18
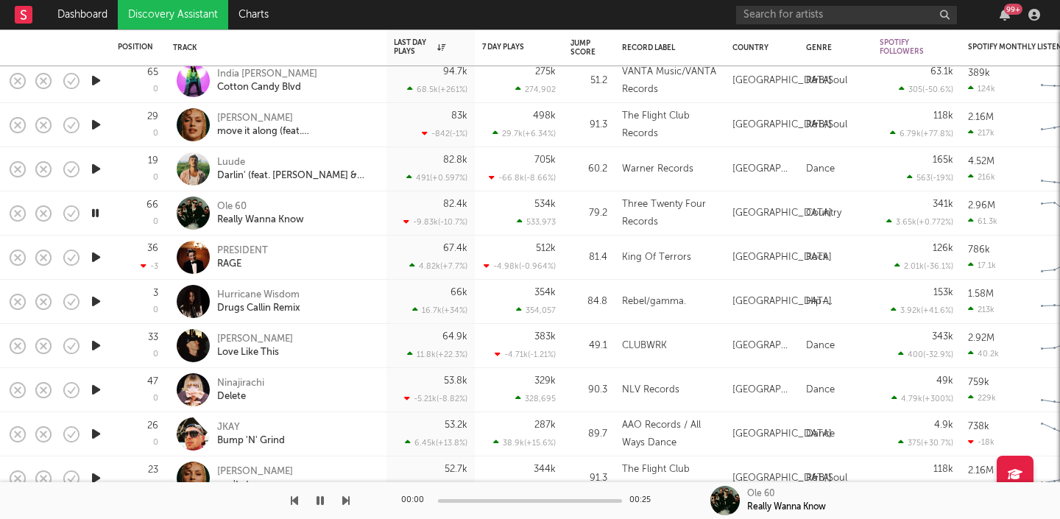
click at [96, 261] on icon "button" at bounding box center [95, 257] width 15 height 18
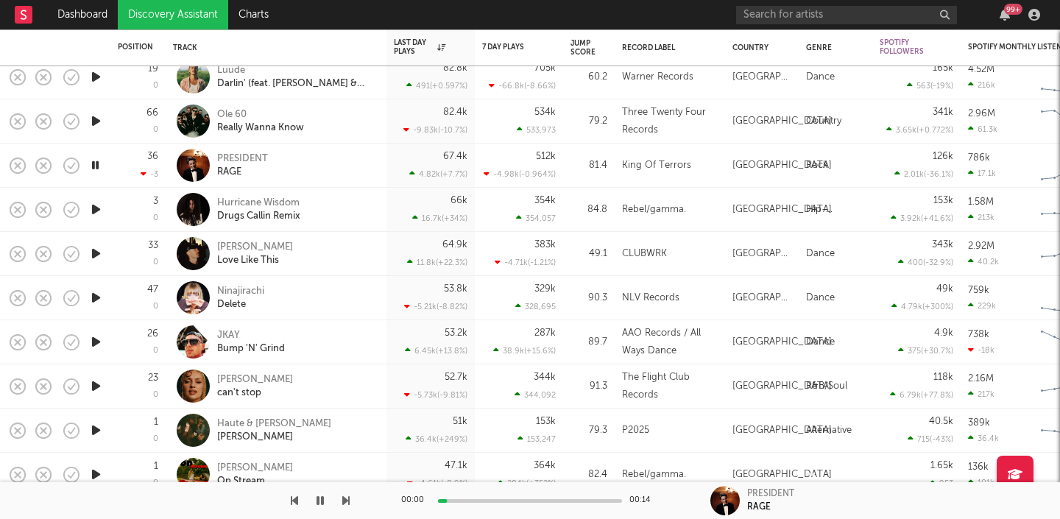
click at [102, 208] on icon "button" at bounding box center [95, 209] width 15 height 18
click at [87, 262] on div at bounding box center [95, 254] width 29 height 44
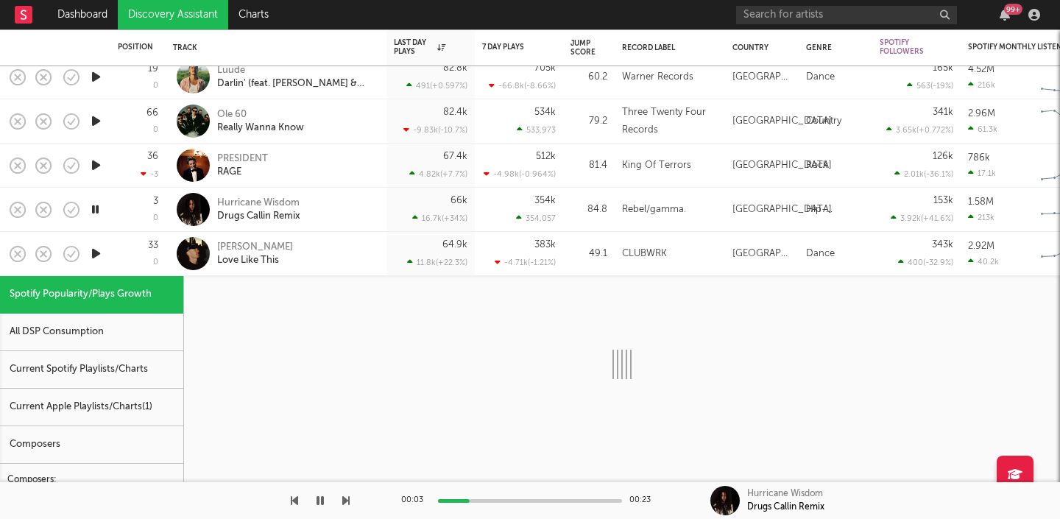
click at [93, 252] on icon "button" at bounding box center [95, 253] width 15 height 18
click at [128, 246] on div "33 0" at bounding box center [138, 253] width 40 height 43
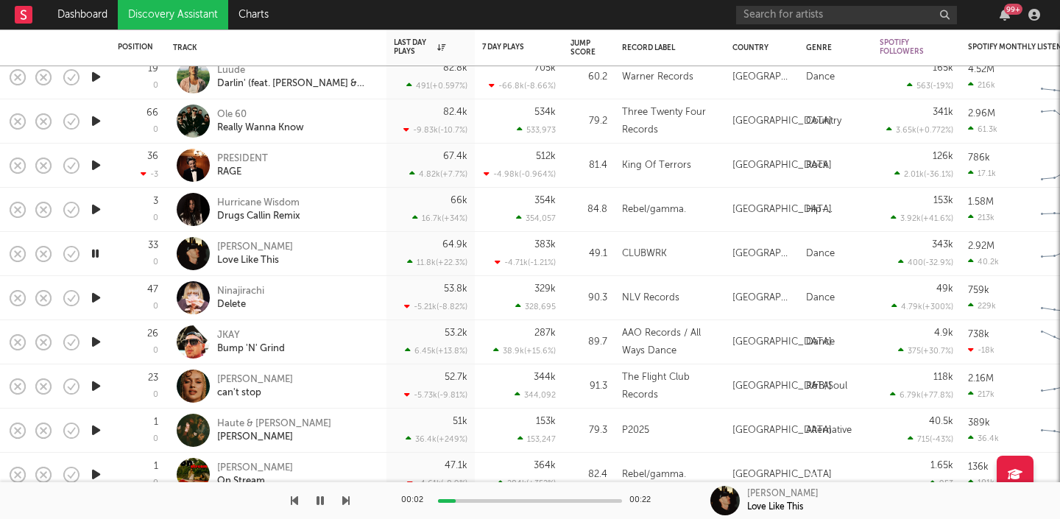
click at [91, 294] on icon "button" at bounding box center [95, 298] width 15 height 18
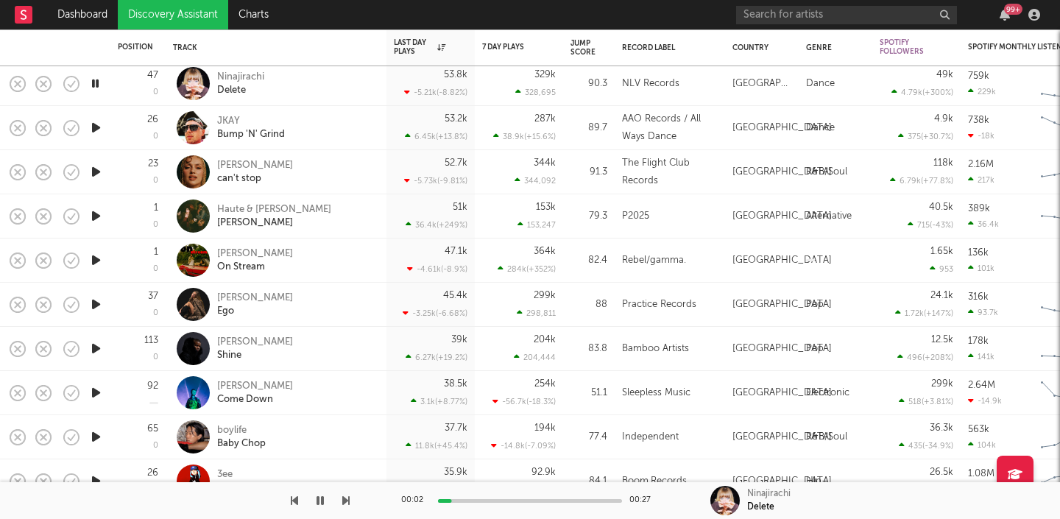
click at [96, 219] on icon "button" at bounding box center [95, 216] width 15 height 18
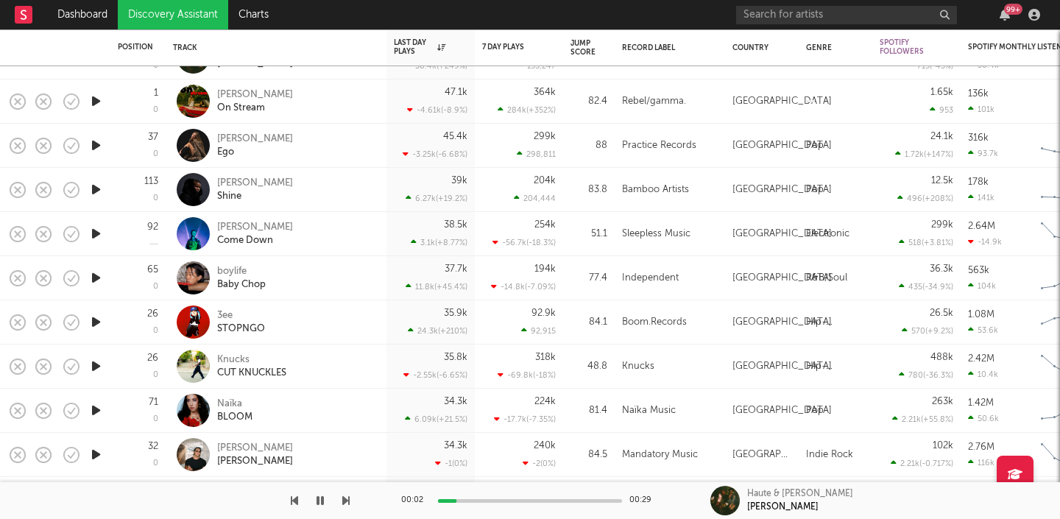
click at [98, 282] on icon "button" at bounding box center [95, 278] width 15 height 18
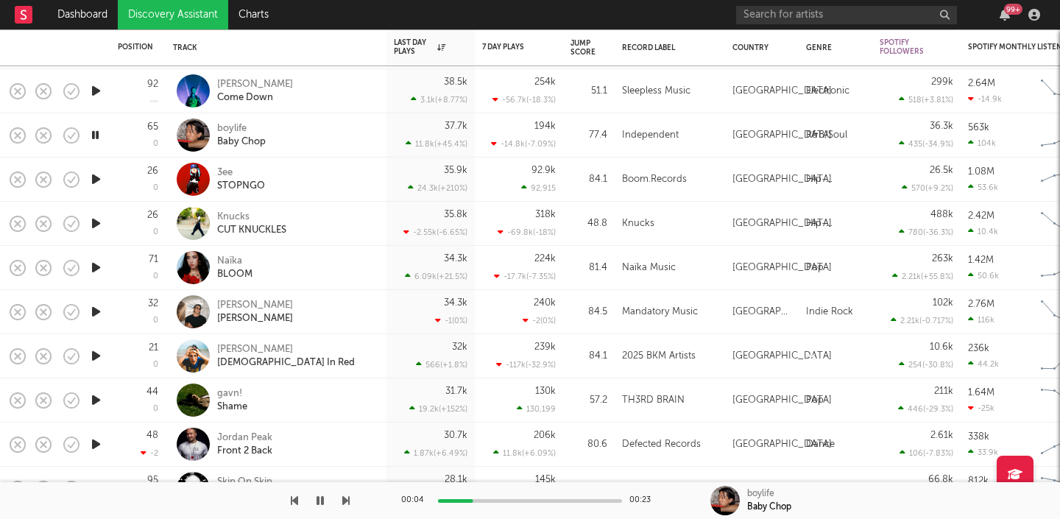
click at [103, 368] on div at bounding box center [95, 356] width 29 height 44
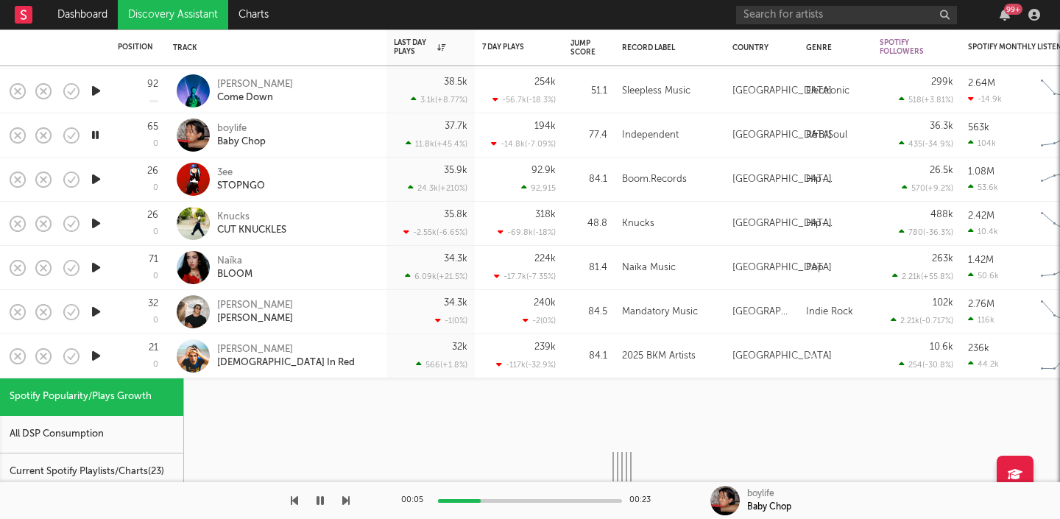
click at [126, 361] on div "21 0" at bounding box center [138, 355] width 40 height 43
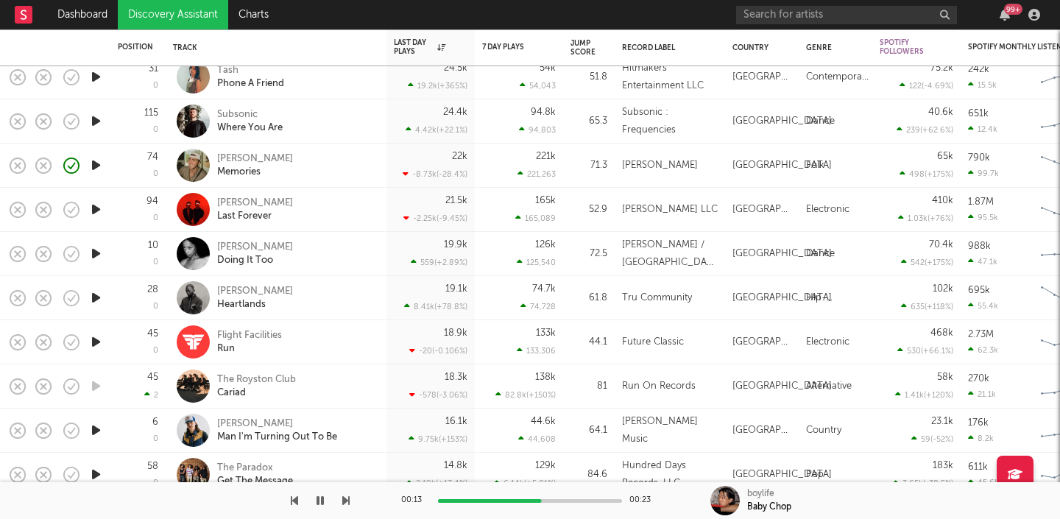
click at [94, 251] on icon "button" at bounding box center [95, 253] width 15 height 18
